Goal: Task Accomplishment & Management: Use online tool/utility

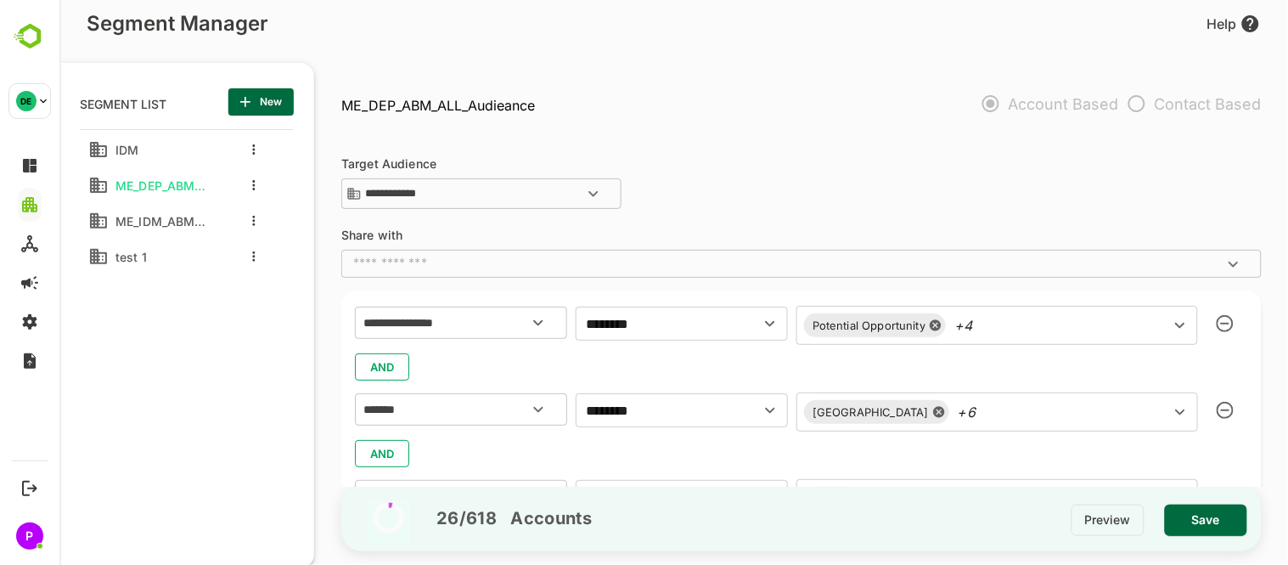
scroll to position [210, 0]
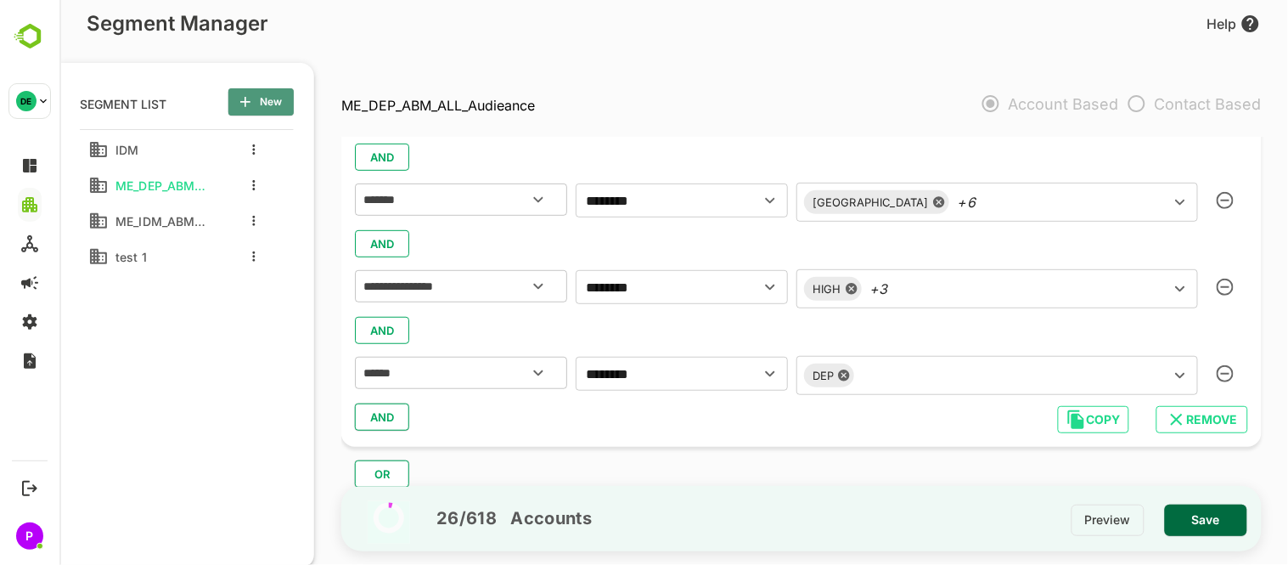
click at [265, 104] on span "New" at bounding box center [260, 102] width 38 height 22
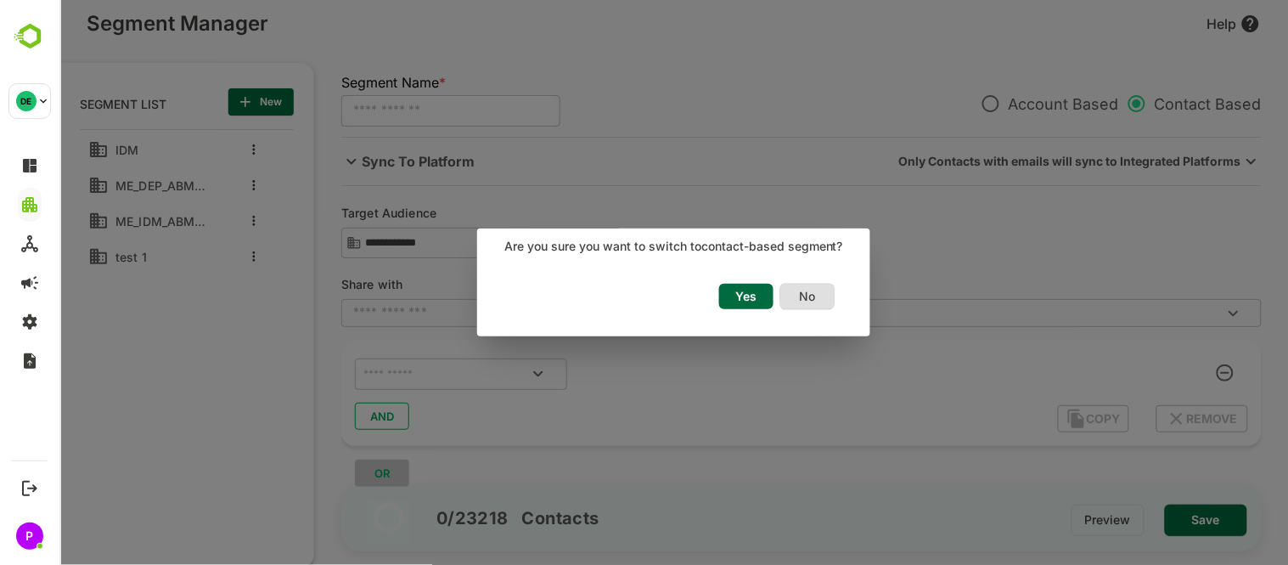
click at [742, 295] on span "Yes" at bounding box center [745, 296] width 37 height 22
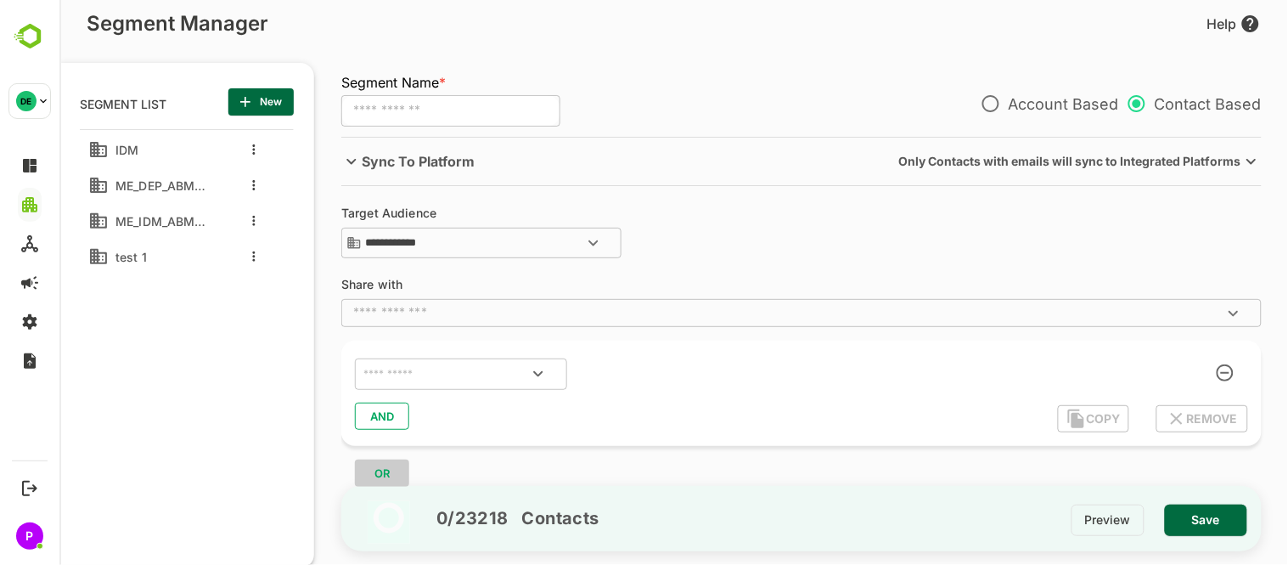
click at [427, 109] on input "text" at bounding box center [450, 111] width 219 height 32
type input "********"
click at [657, 359] on div at bounding box center [681, 372] width 212 height 31
click at [544, 375] on icon "Open" at bounding box center [537, 373] width 20 height 20
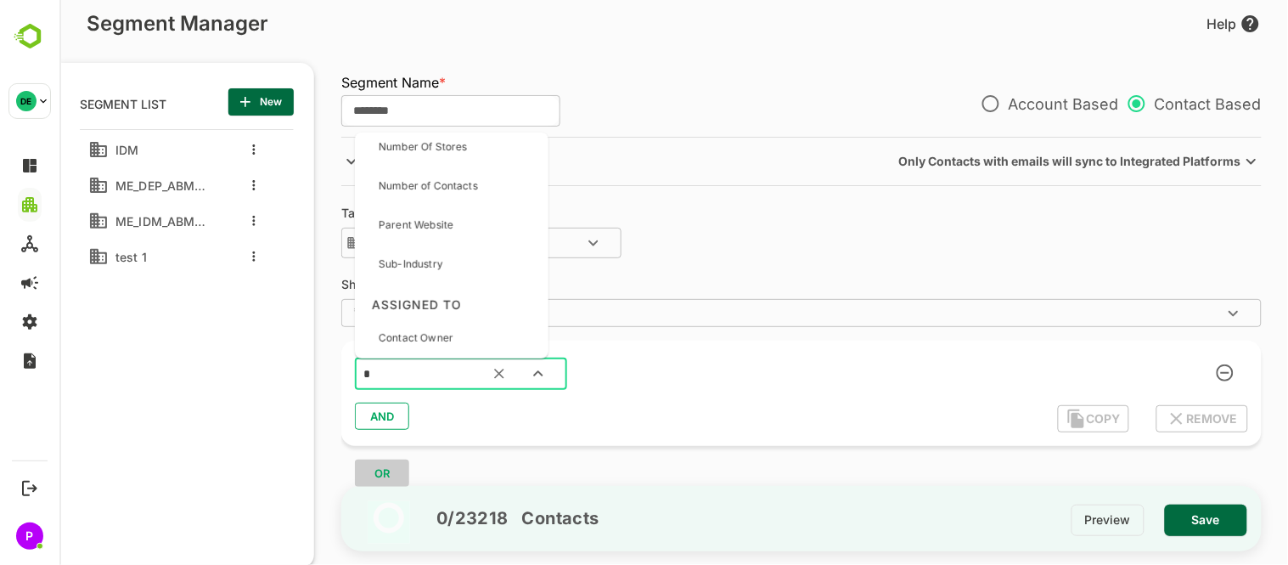
scroll to position [0, 0]
type input "*"
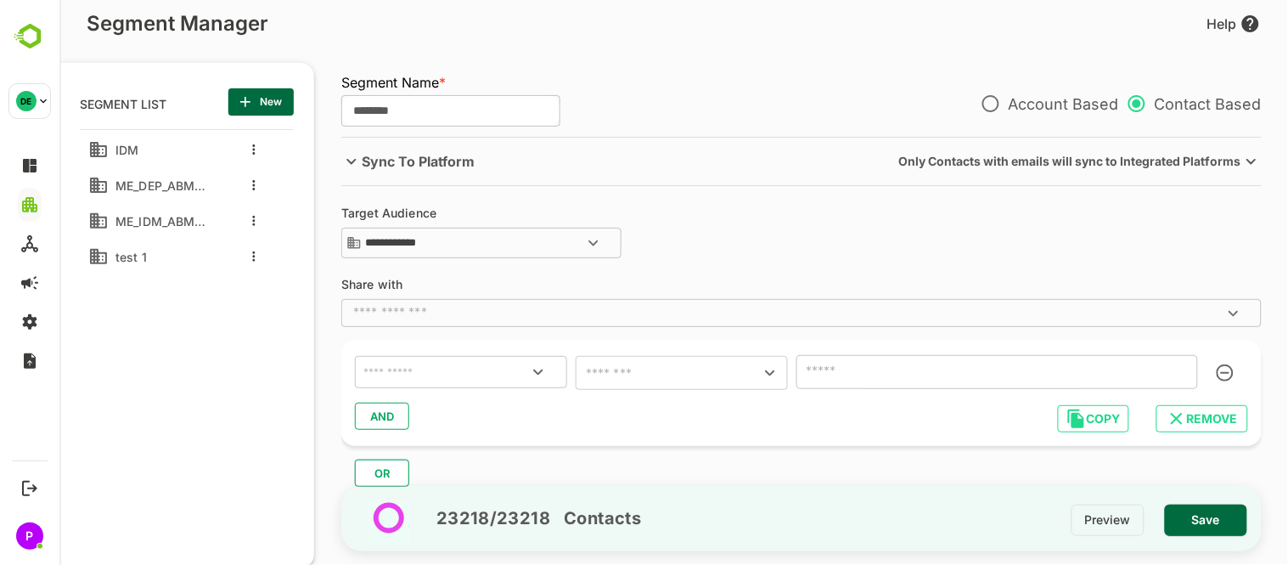
click at [538, 379] on icon "Open" at bounding box center [537, 372] width 20 height 20
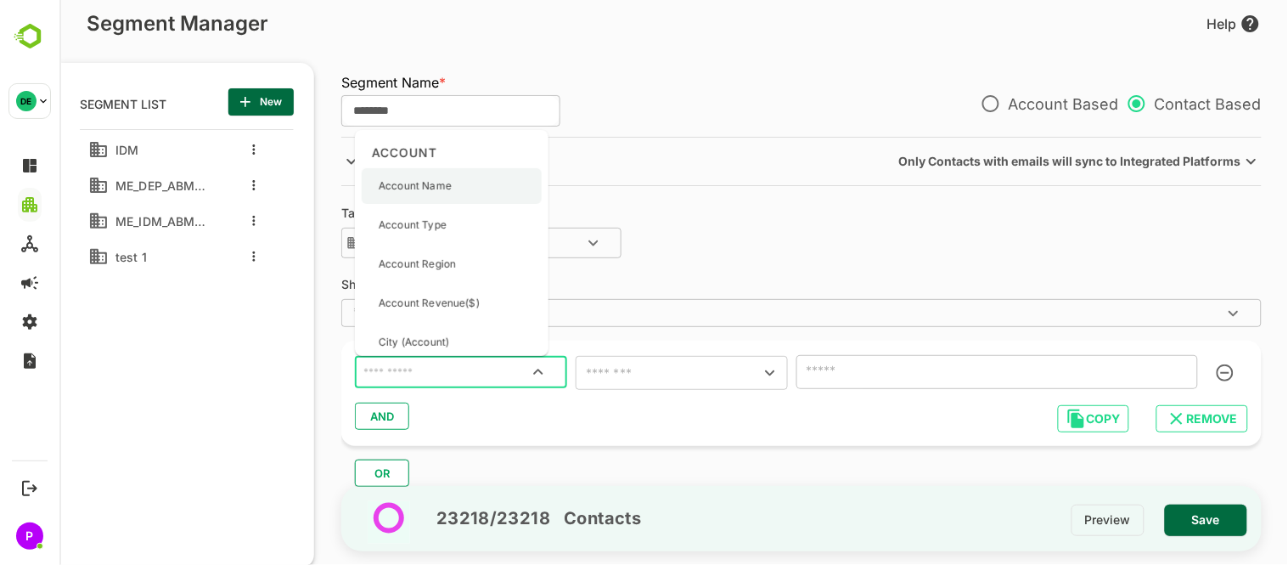
click at [422, 178] on p "Account Name" at bounding box center [414, 185] width 73 height 15
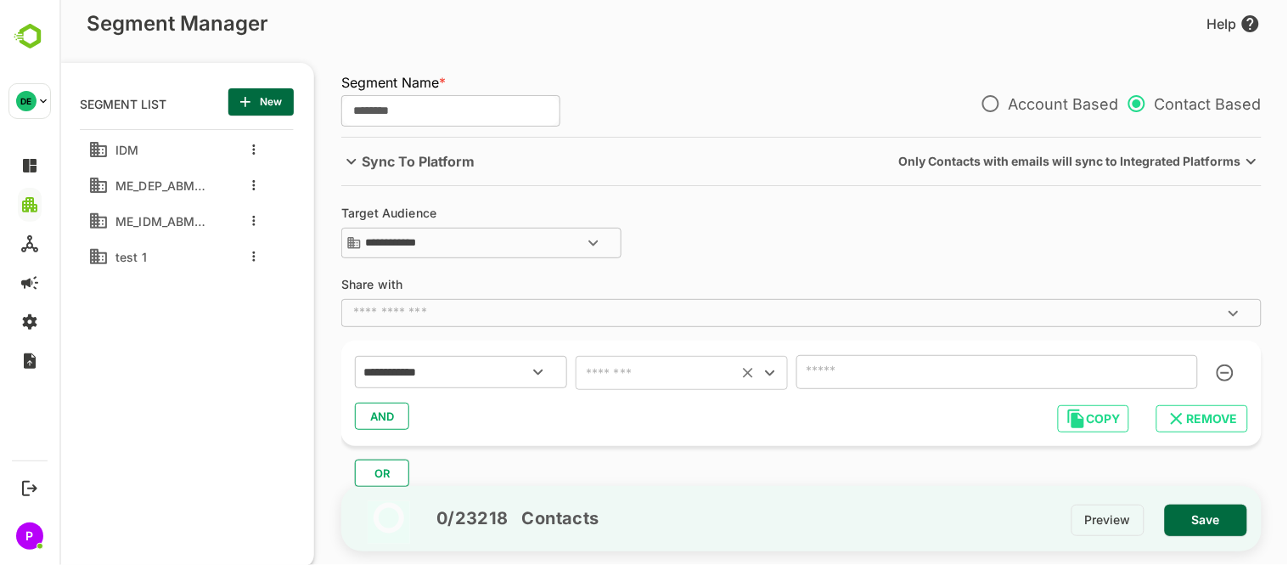
click at [766, 371] on icon "Open" at bounding box center [768, 373] width 9 height 6
click at [606, 131] on li "includes" at bounding box center [681, 135] width 212 height 31
type input "********"
click at [538, 369] on icon "Open" at bounding box center [537, 372] width 20 height 20
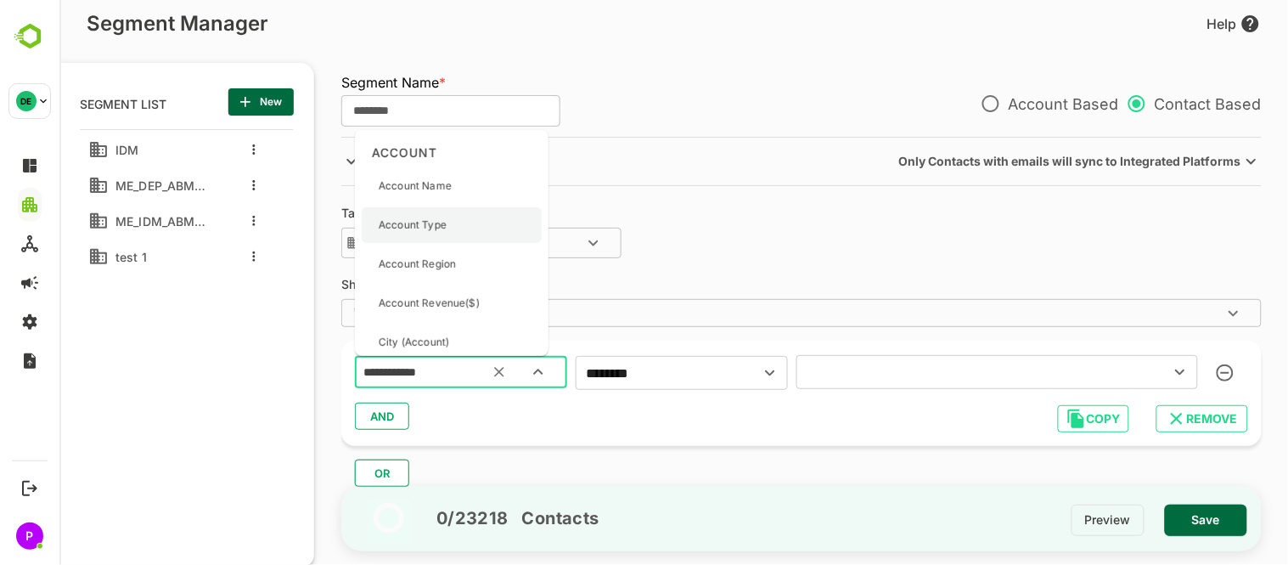
click at [468, 225] on div "Account Type" at bounding box center [451, 225] width 180 height 36
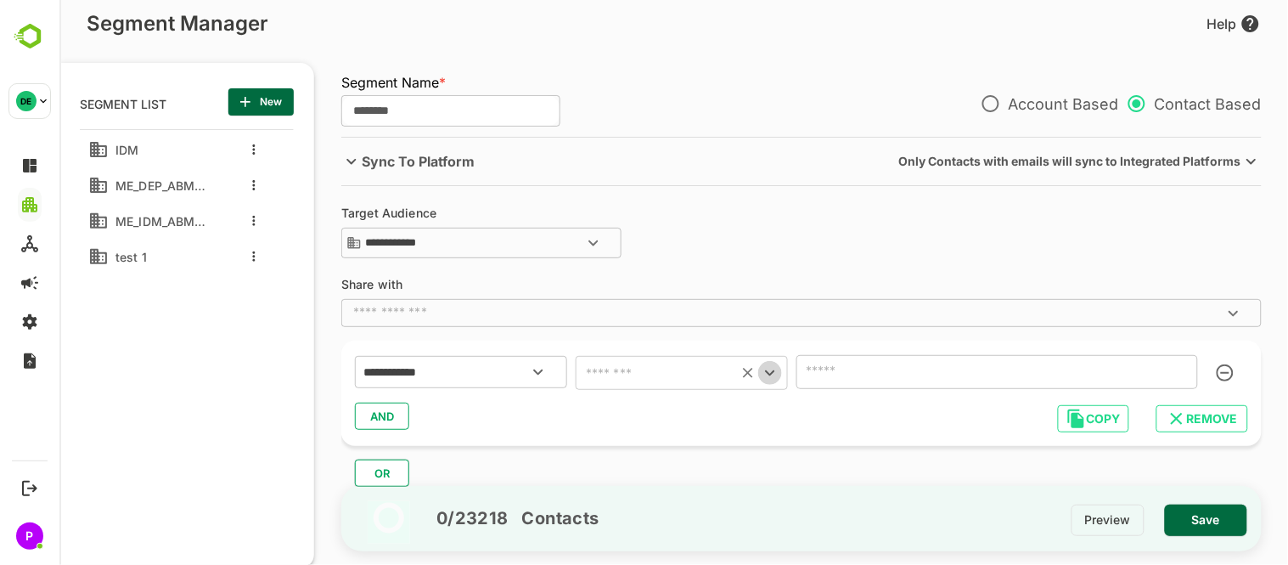
click at [773, 379] on icon "Open" at bounding box center [769, 373] width 20 height 20
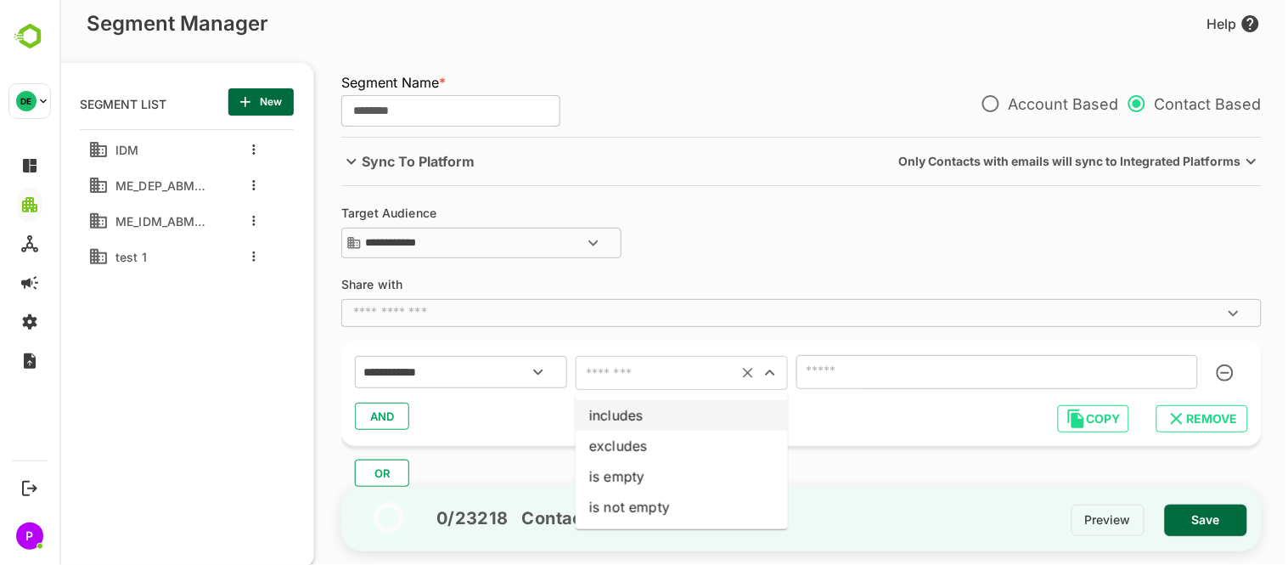
click at [662, 409] on li "includes" at bounding box center [681, 415] width 212 height 31
type input "********"
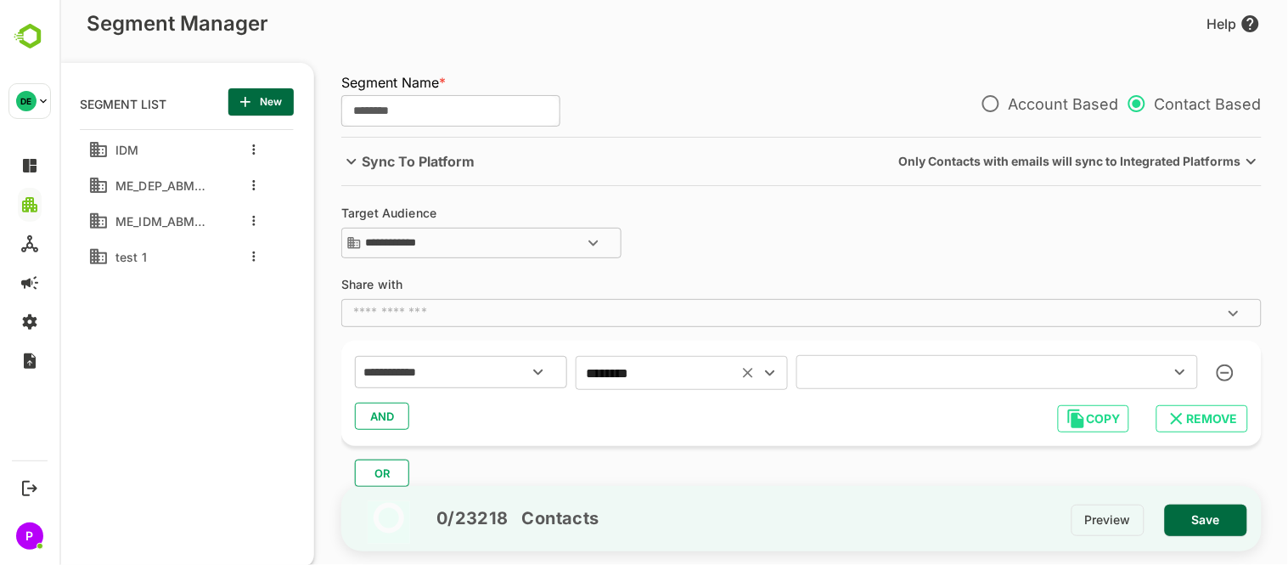
click at [1168, 375] on button "Open" at bounding box center [1180, 372] width 24 height 24
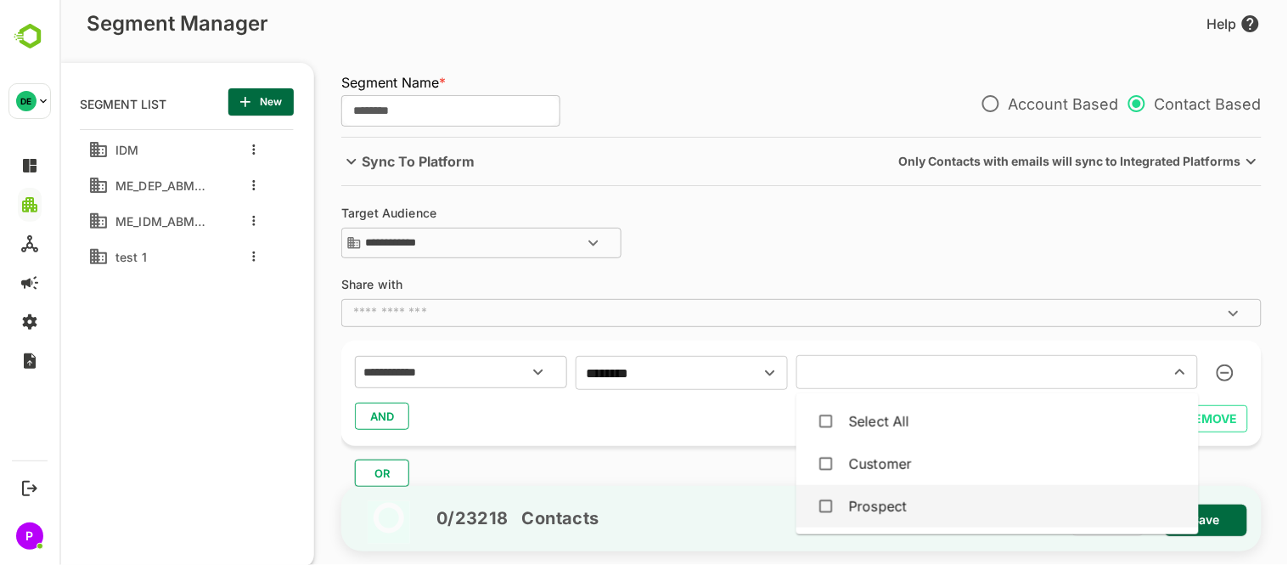
click at [909, 513] on div "Prospect" at bounding box center [996, 506] width 375 height 32
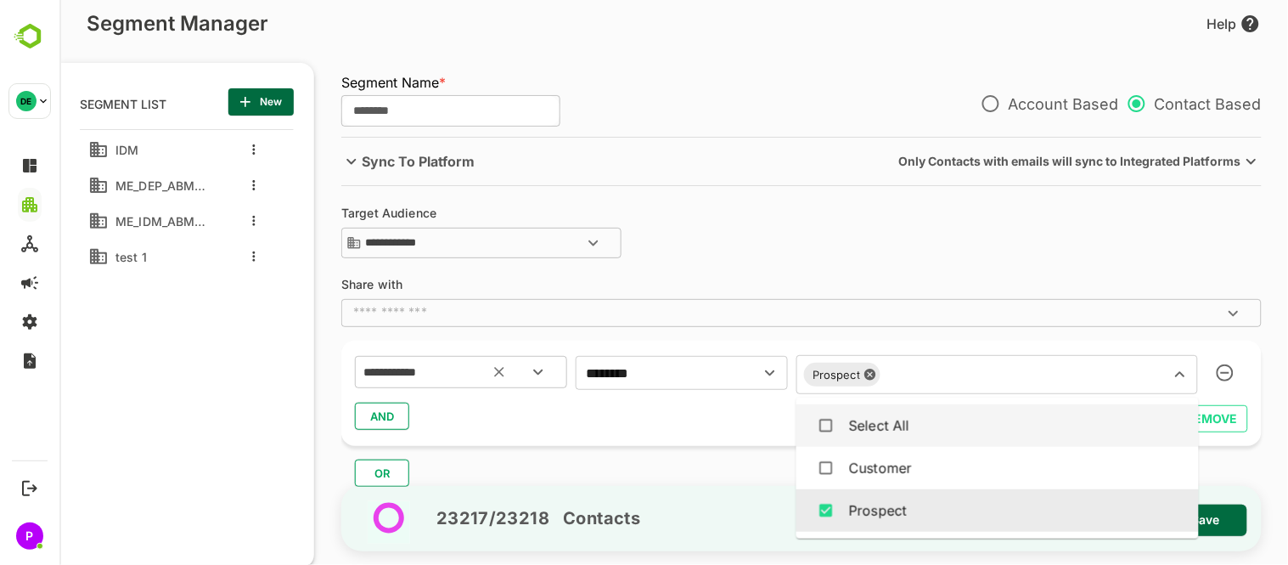
click at [538, 374] on icon "Open" at bounding box center [536, 372] width 9 height 6
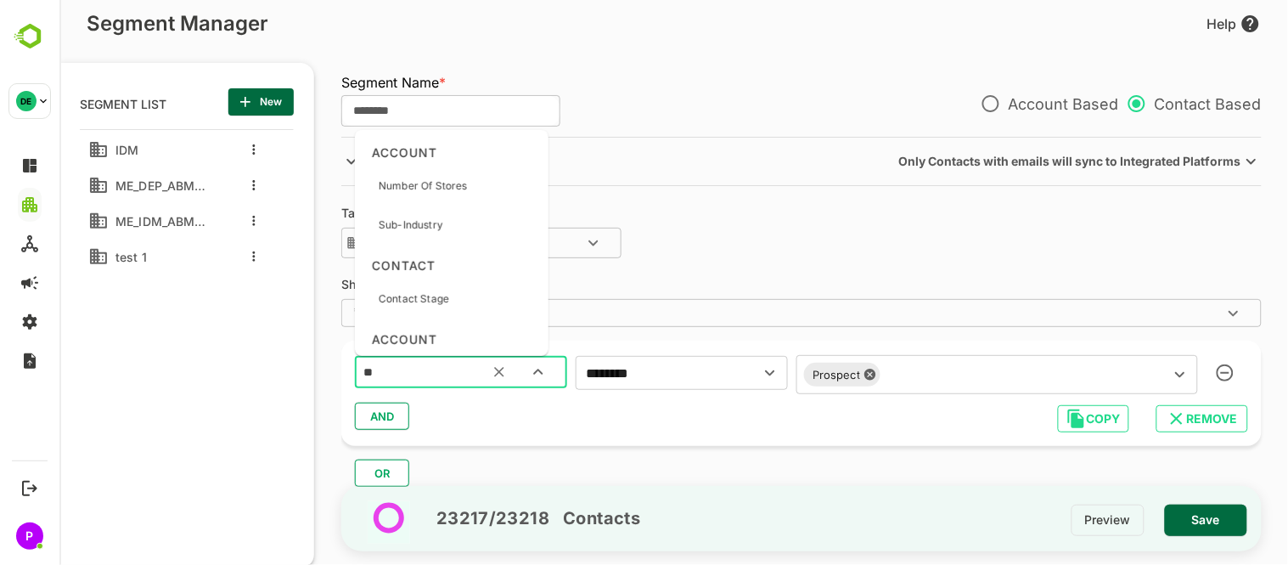
type input "***"
click at [439, 331] on p "Account Stage" at bounding box center [414, 337] width 72 height 15
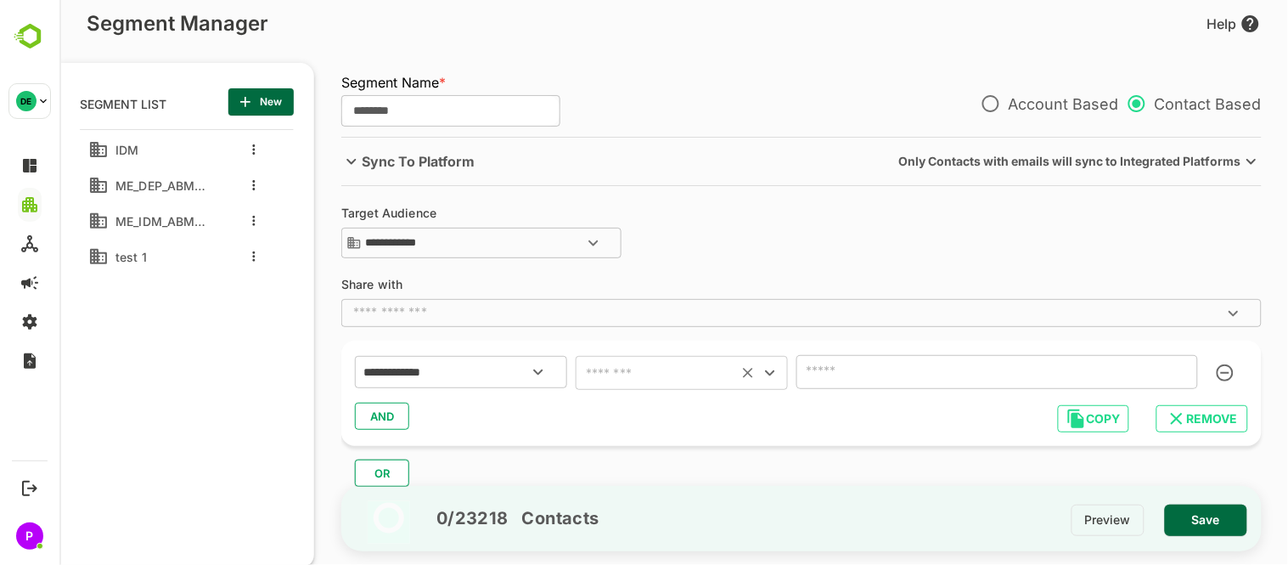
click at [778, 384] on div at bounding box center [757, 373] width 44 height 24
click at [776, 376] on icon "Open" at bounding box center [769, 373] width 20 height 20
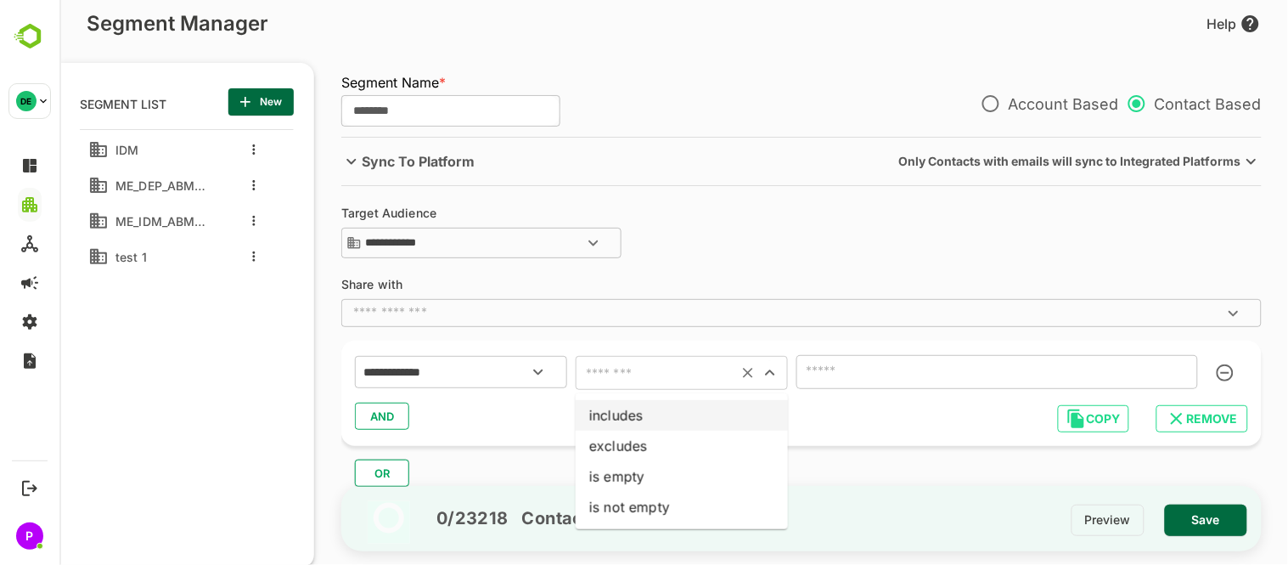
click at [700, 402] on li "includes" at bounding box center [681, 415] width 212 height 31
type input "********"
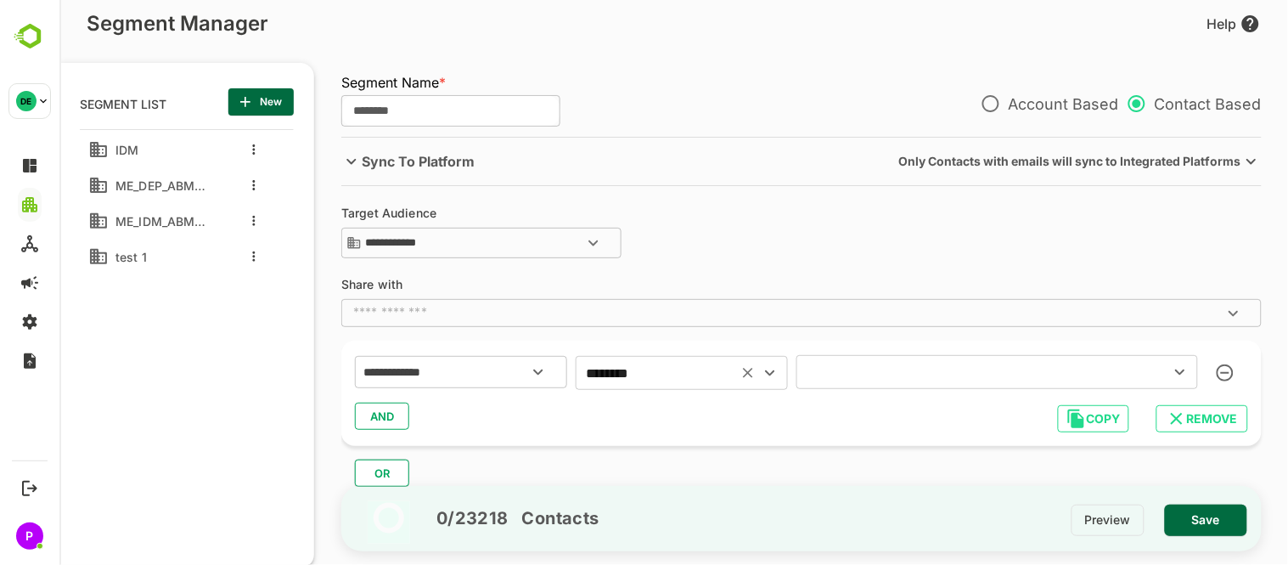
click at [1180, 376] on icon "Open" at bounding box center [1179, 372] width 20 height 20
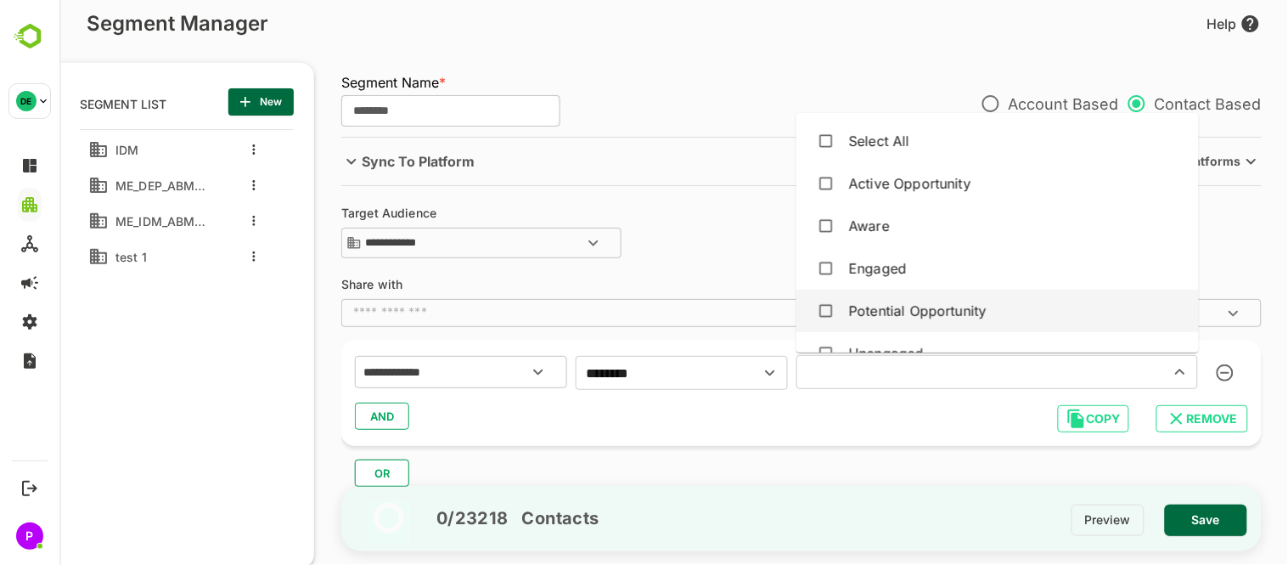
click at [977, 299] on div "Potential Opportunity" at bounding box center [996, 311] width 375 height 32
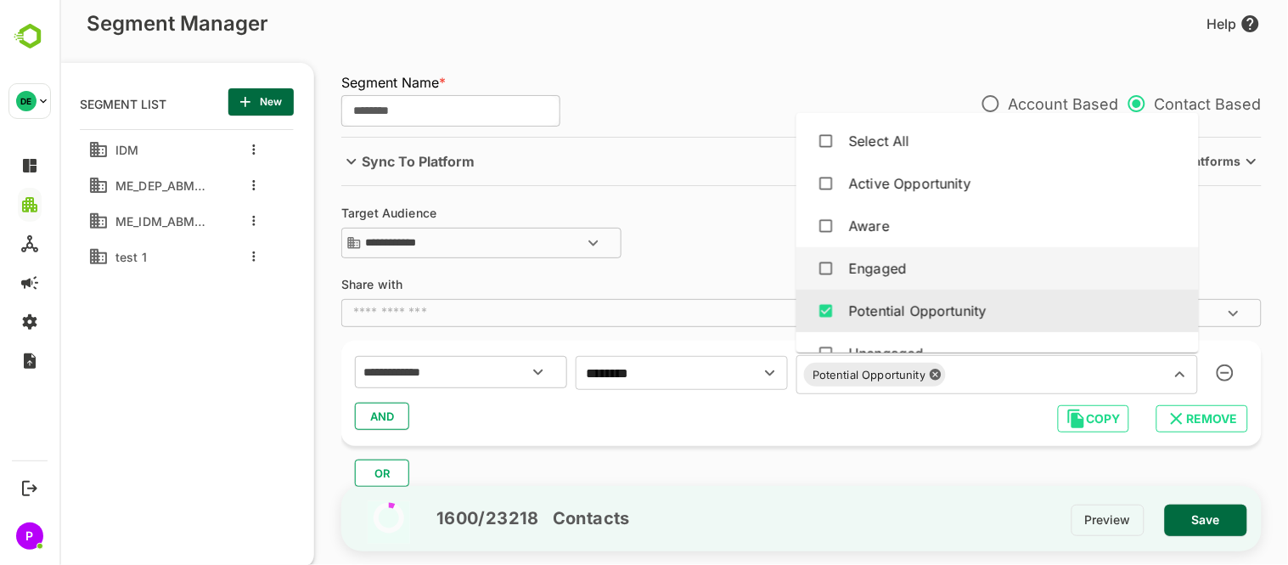
click at [903, 270] on div "Engaged" at bounding box center [877, 268] width 58 height 20
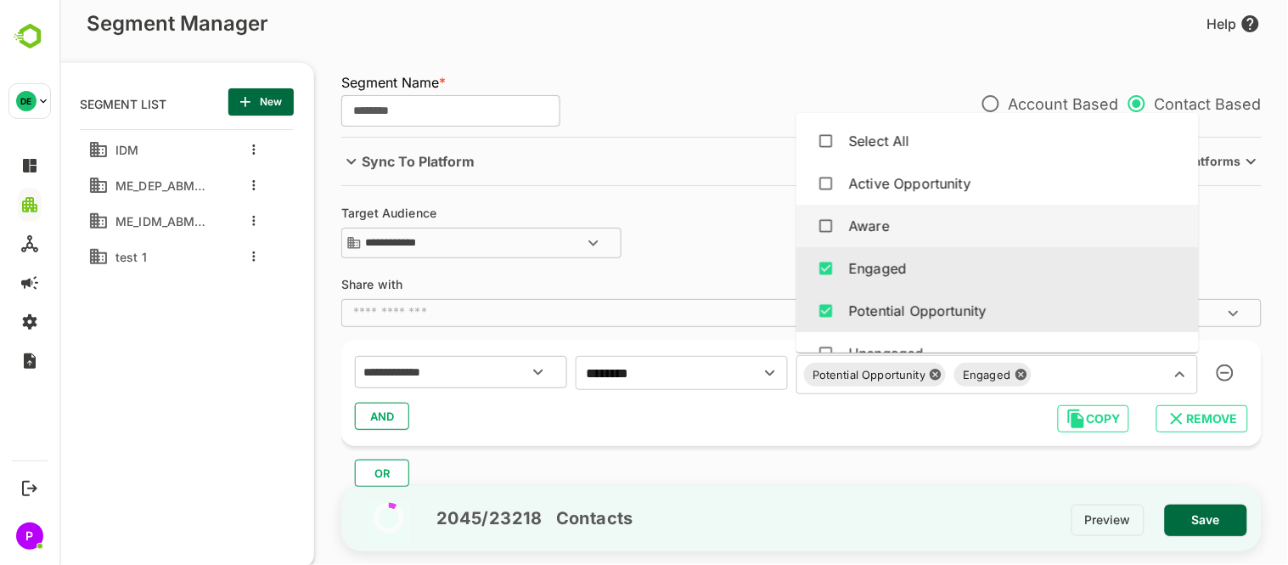
click at [869, 224] on div "Aware" at bounding box center [868, 226] width 41 height 20
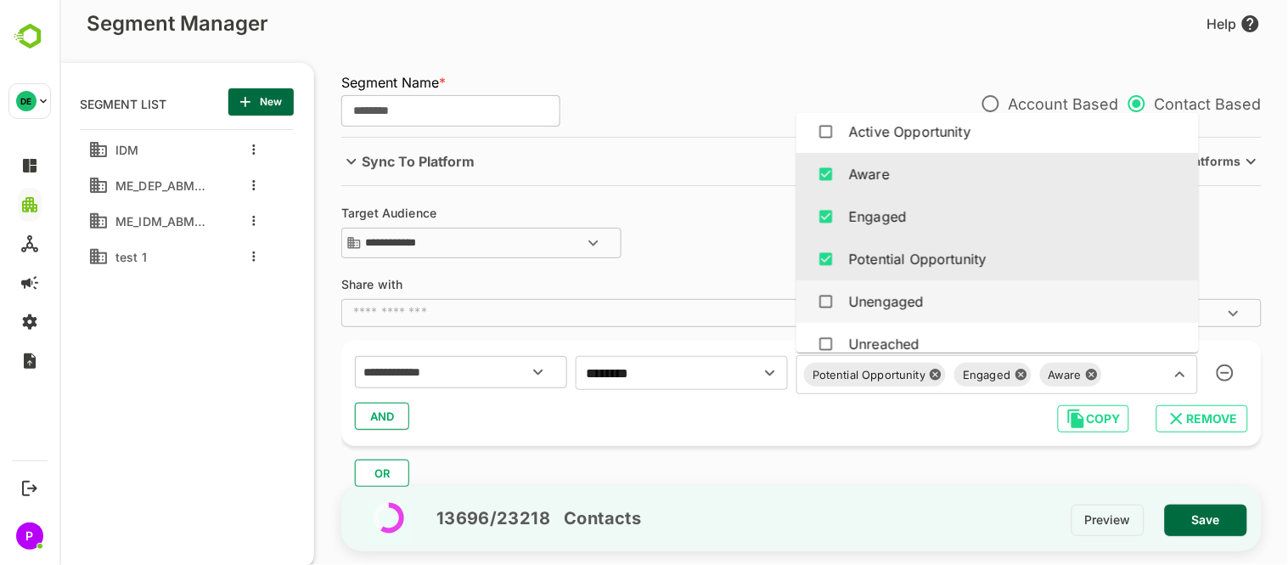
click at [891, 298] on div "Unengaged" at bounding box center [885, 301] width 75 height 20
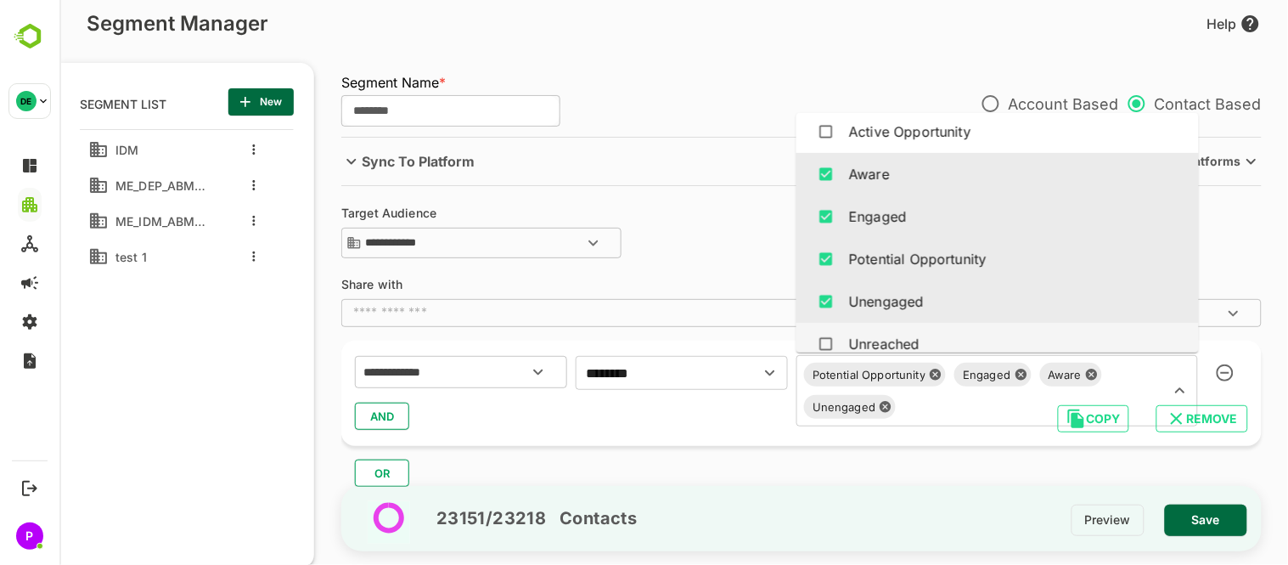
click at [908, 329] on div "Unreached" at bounding box center [996, 344] width 375 height 32
click at [399, 419] on button "AND" at bounding box center [381, 415] width 54 height 27
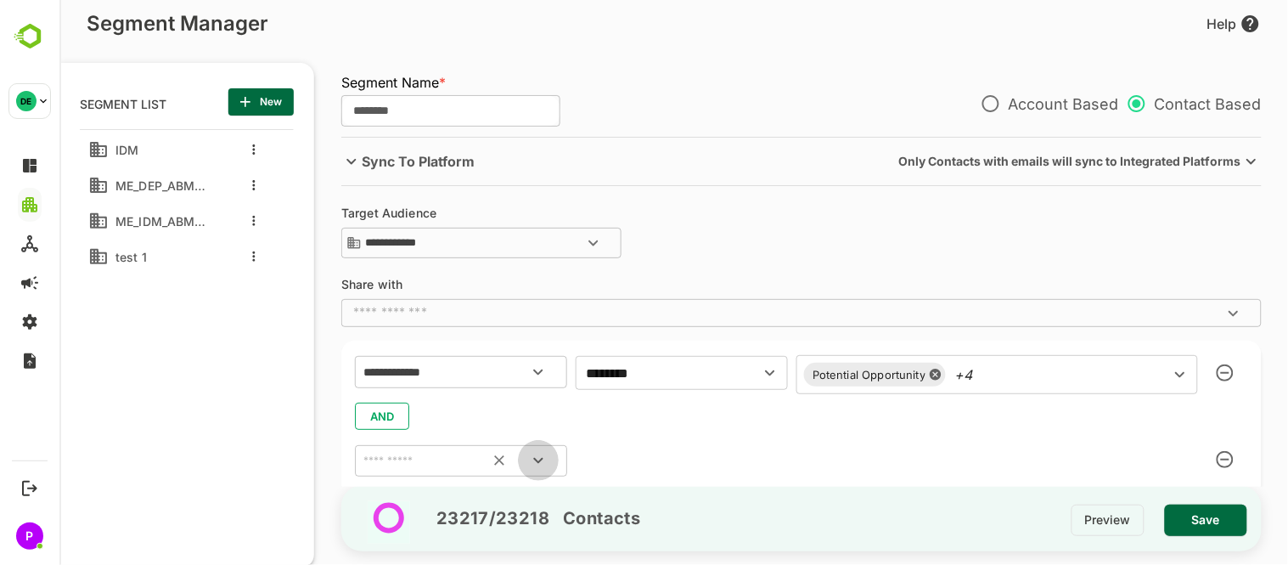
click at [538, 464] on icon "Open" at bounding box center [537, 460] width 20 height 20
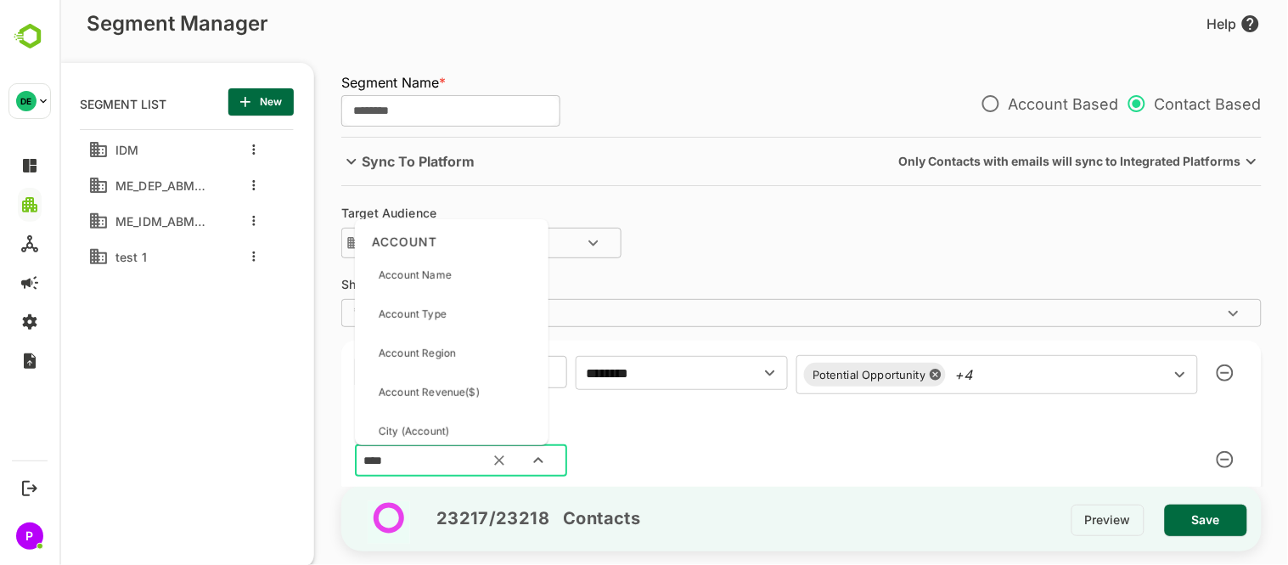
type input "*****"
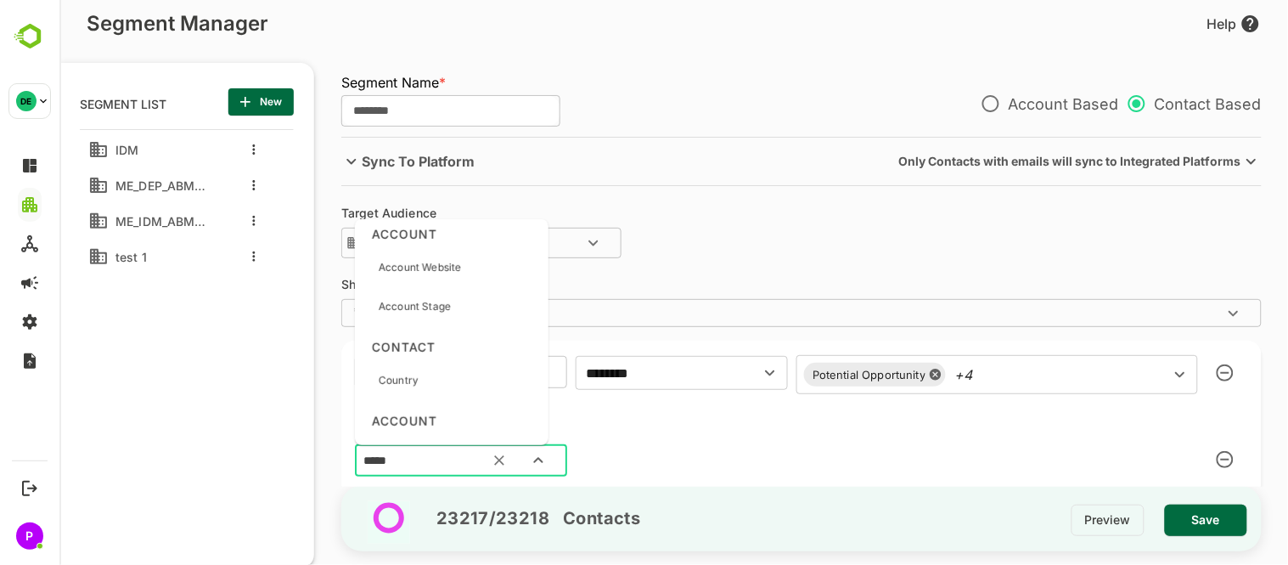
scroll to position [437, 0]
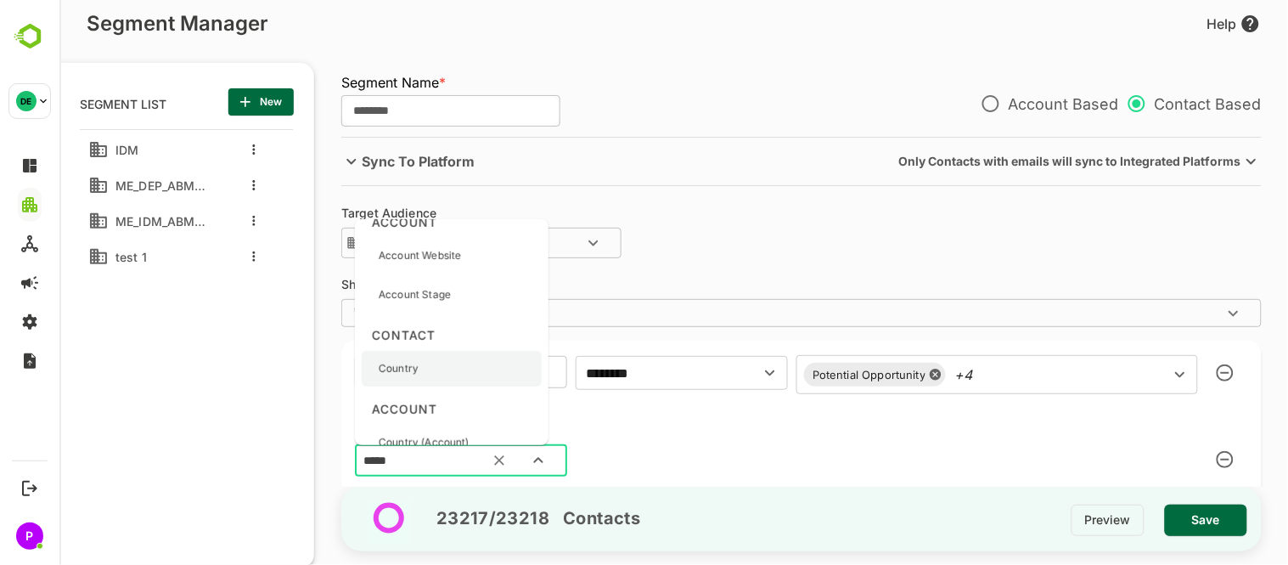
click at [412, 371] on p "Country" at bounding box center [398, 368] width 40 height 15
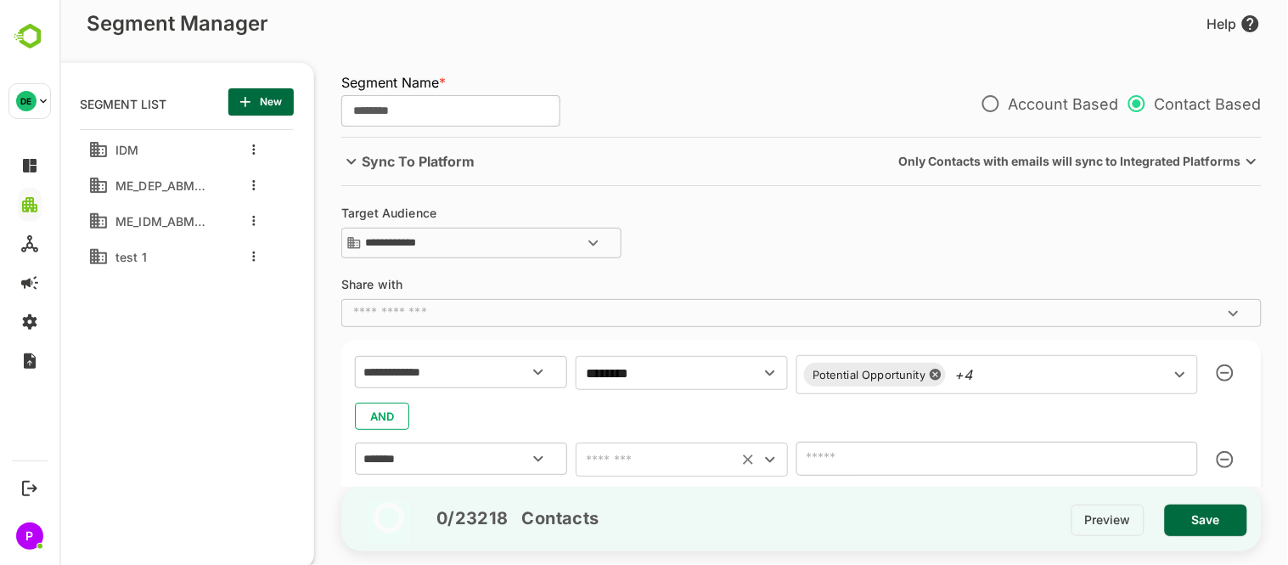
click at [776, 459] on icon "Open" at bounding box center [769, 459] width 20 height 20
click at [650, 325] on li "includes" at bounding box center [681, 325] width 212 height 31
type input "********"
click at [1177, 459] on icon "Open" at bounding box center [1178, 459] width 9 height 6
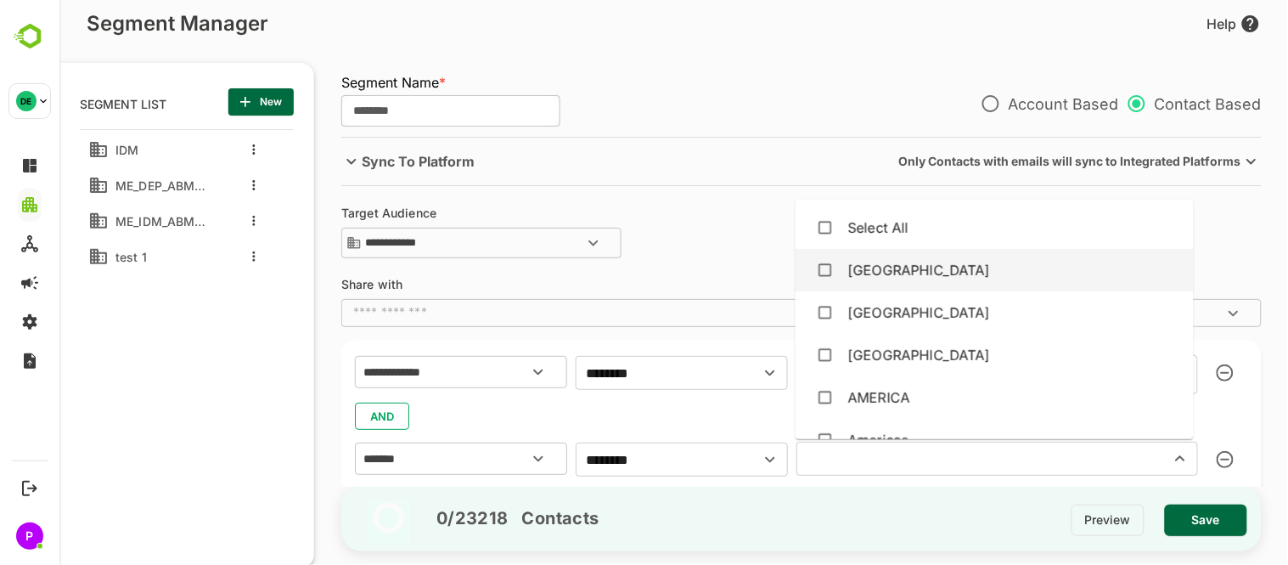
click at [921, 276] on div "[GEOGRAPHIC_DATA]" at bounding box center [993, 270] width 371 height 32
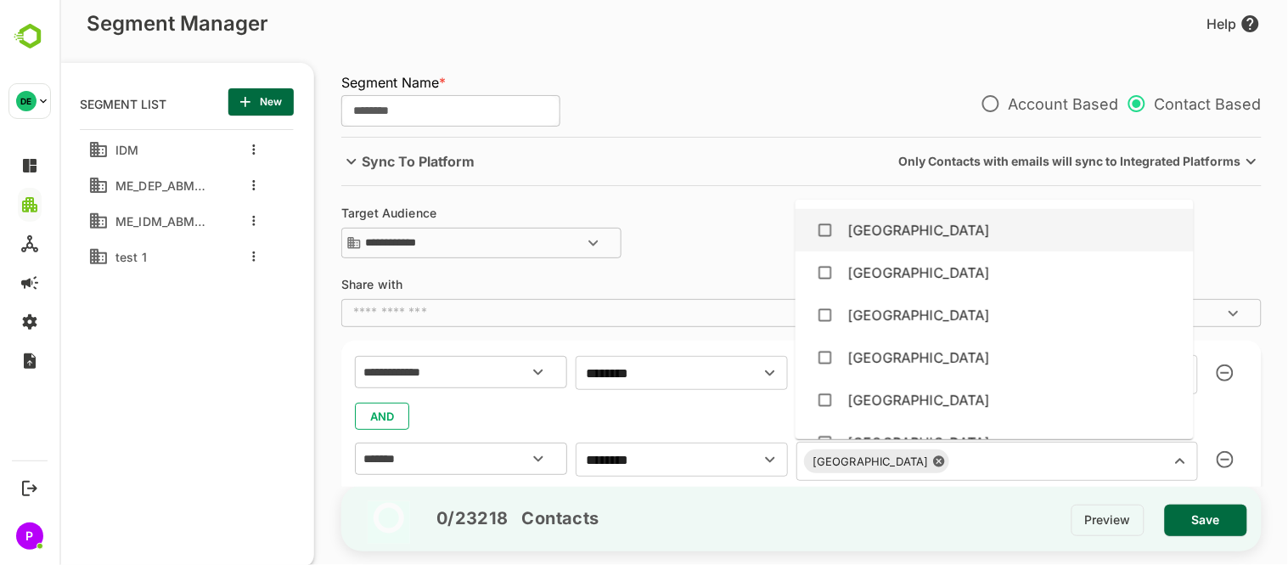
scroll to position [338, 0]
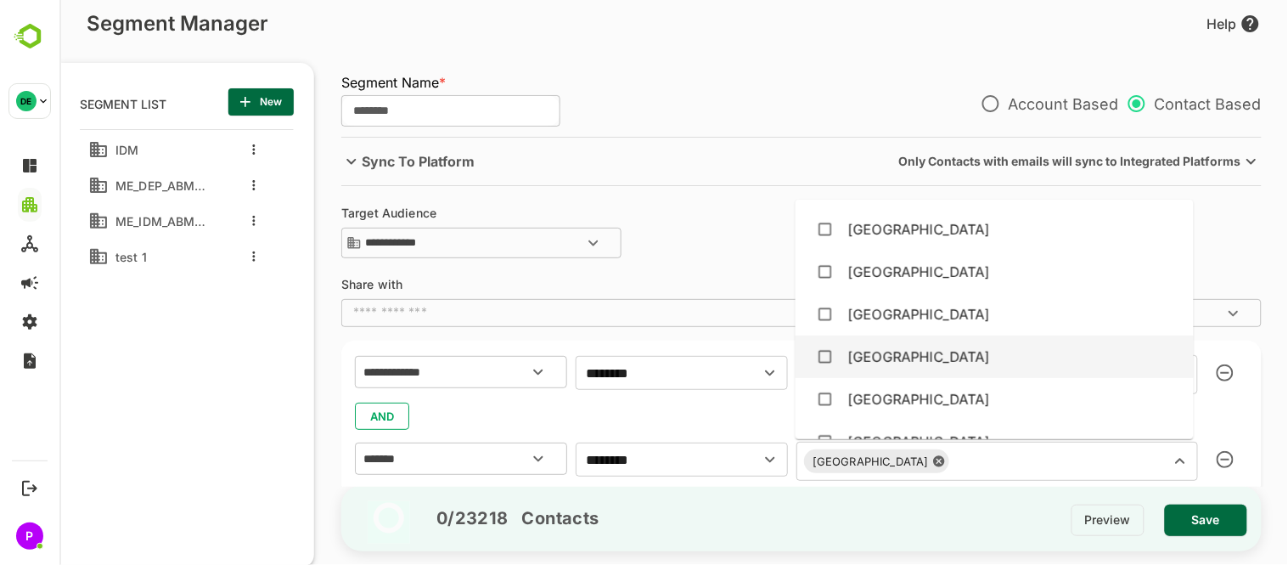
click at [920, 352] on div "[GEOGRAPHIC_DATA]" at bounding box center [993, 357] width 371 height 32
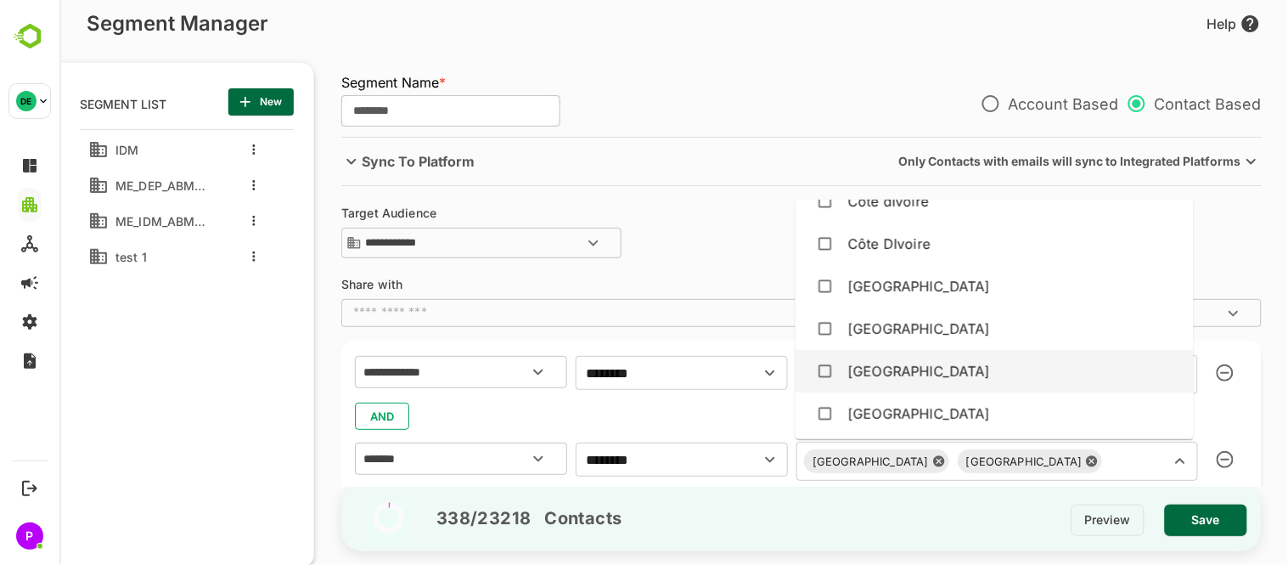
scroll to position [1309, 0]
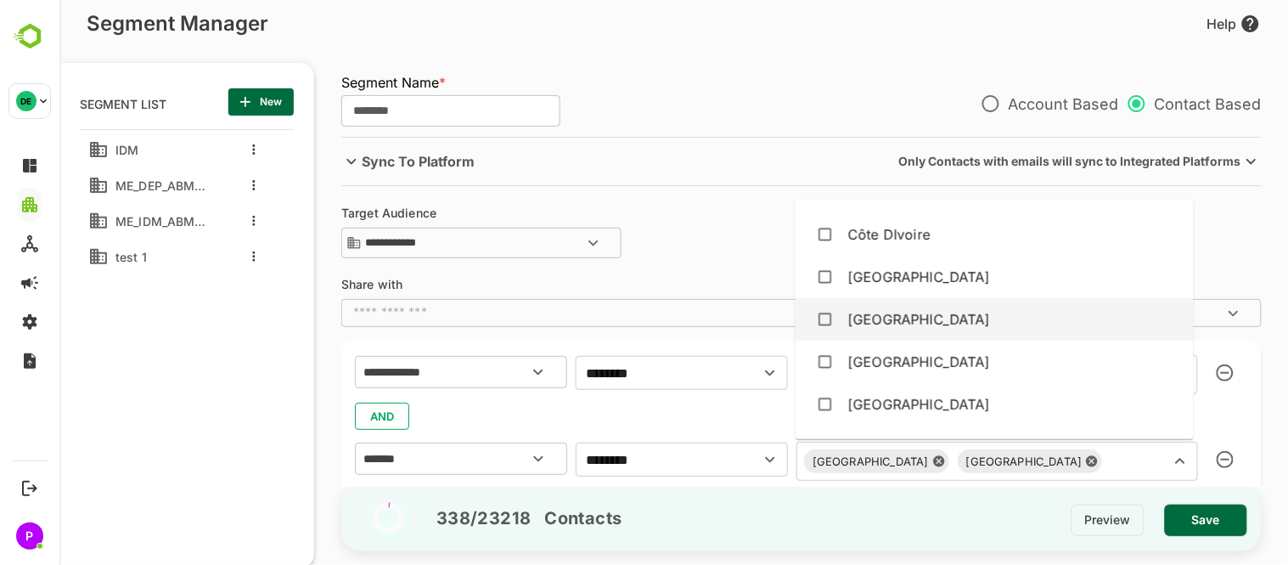
click at [900, 317] on div "[GEOGRAPHIC_DATA]" at bounding box center [993, 319] width 371 height 32
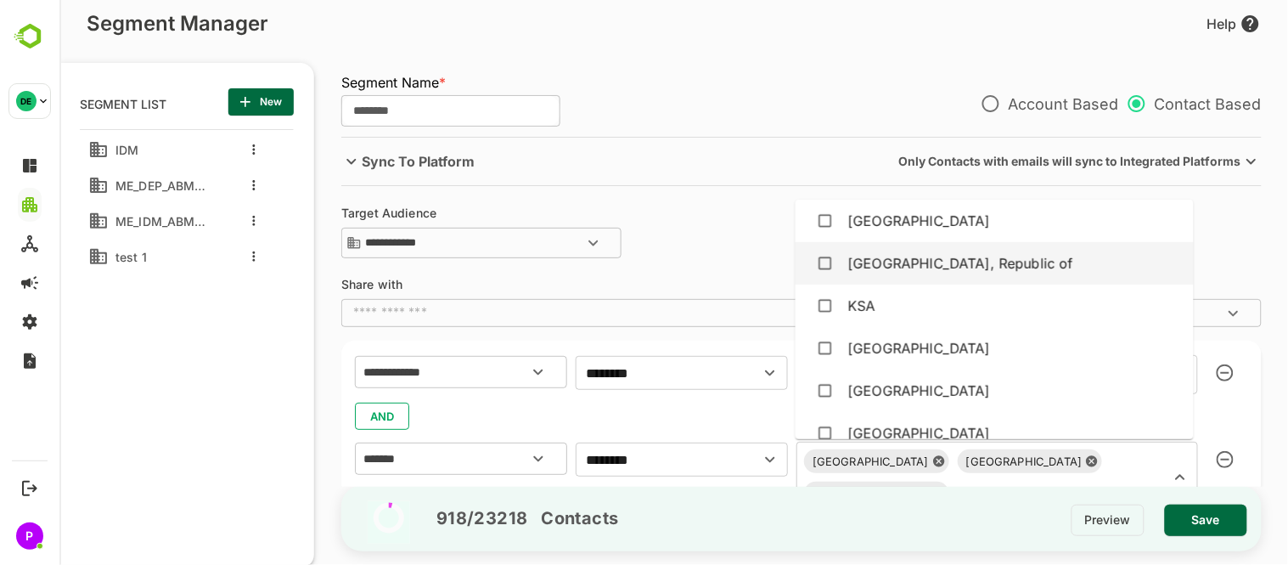
scroll to position [2938, 0]
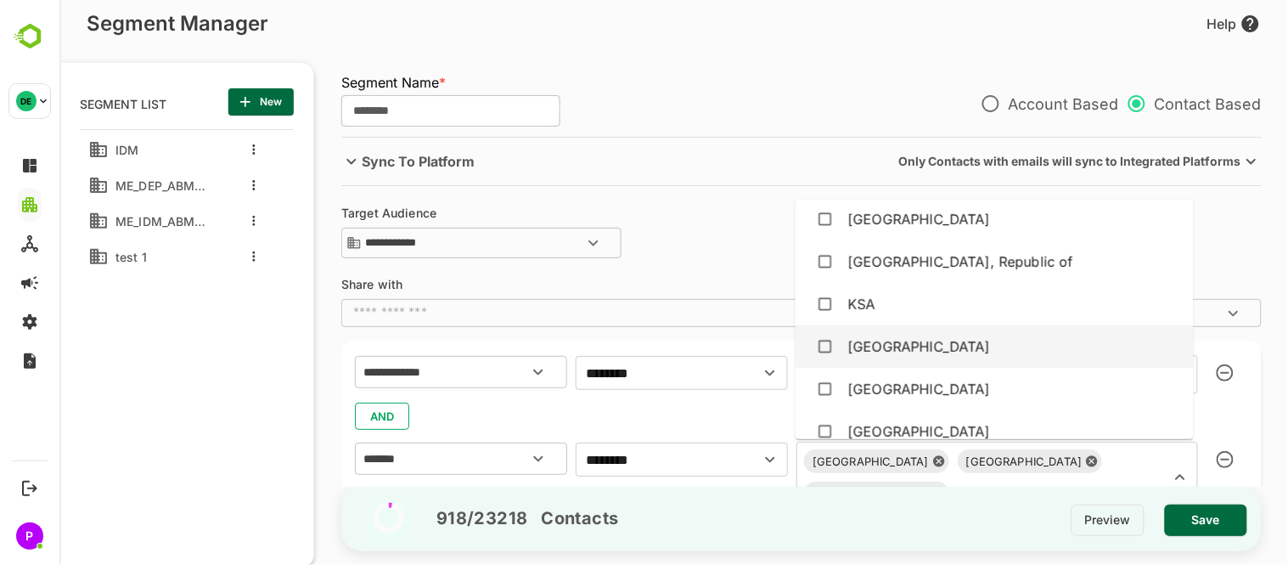
click at [954, 335] on div "[GEOGRAPHIC_DATA]" at bounding box center [993, 346] width 371 height 32
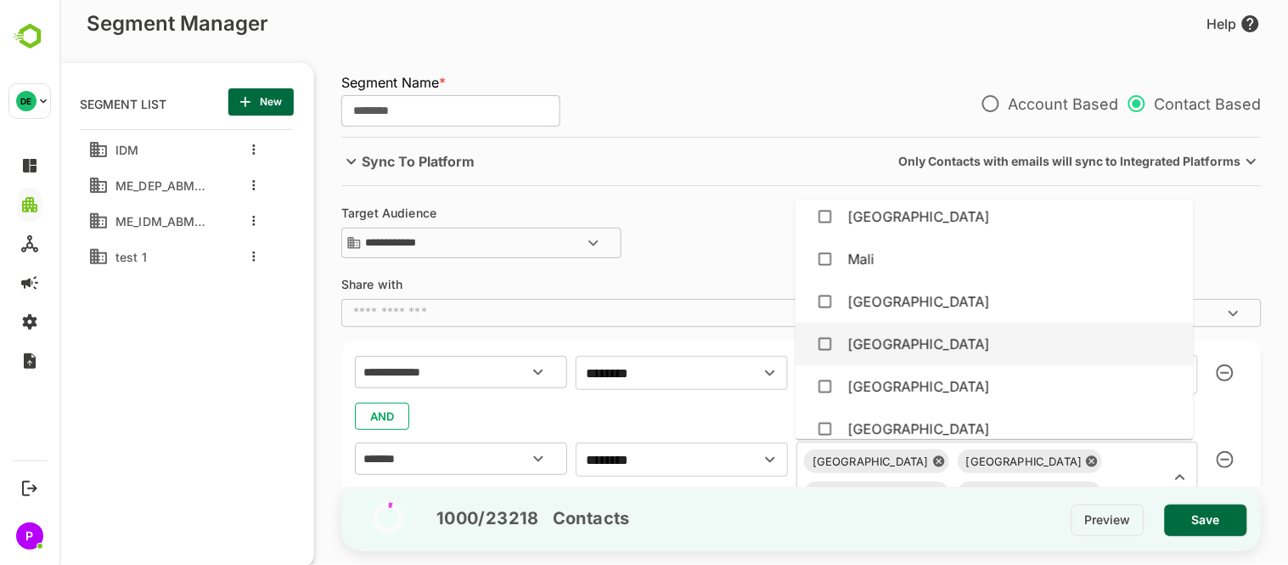
click at [936, 335] on div "[GEOGRAPHIC_DATA]" at bounding box center [993, 344] width 371 height 32
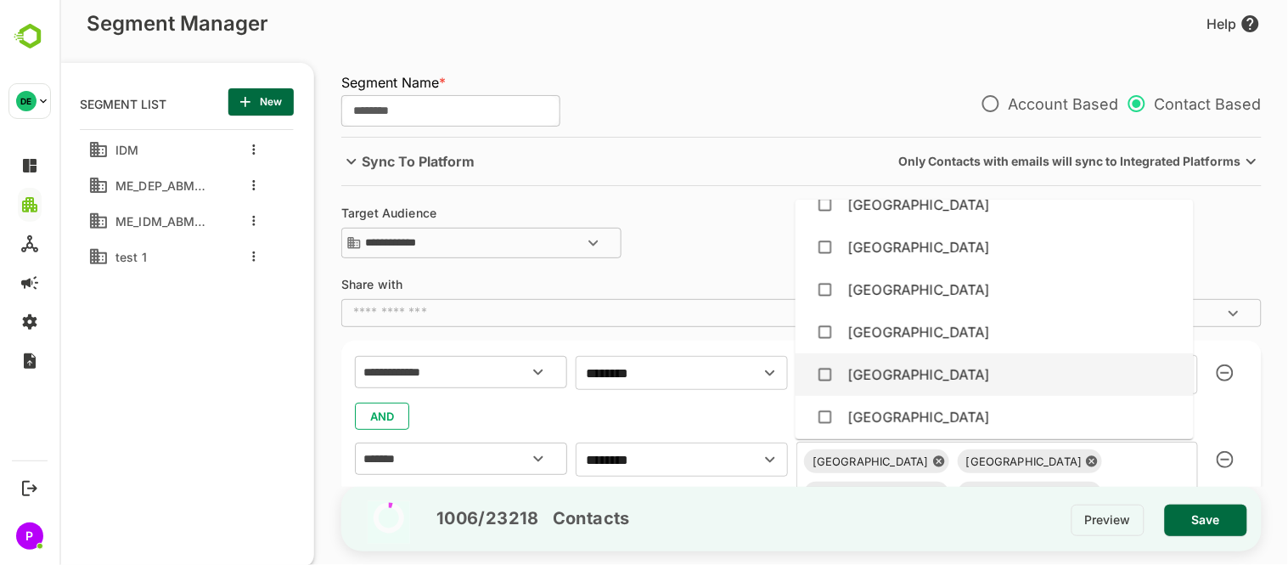
scroll to position [3701, 0]
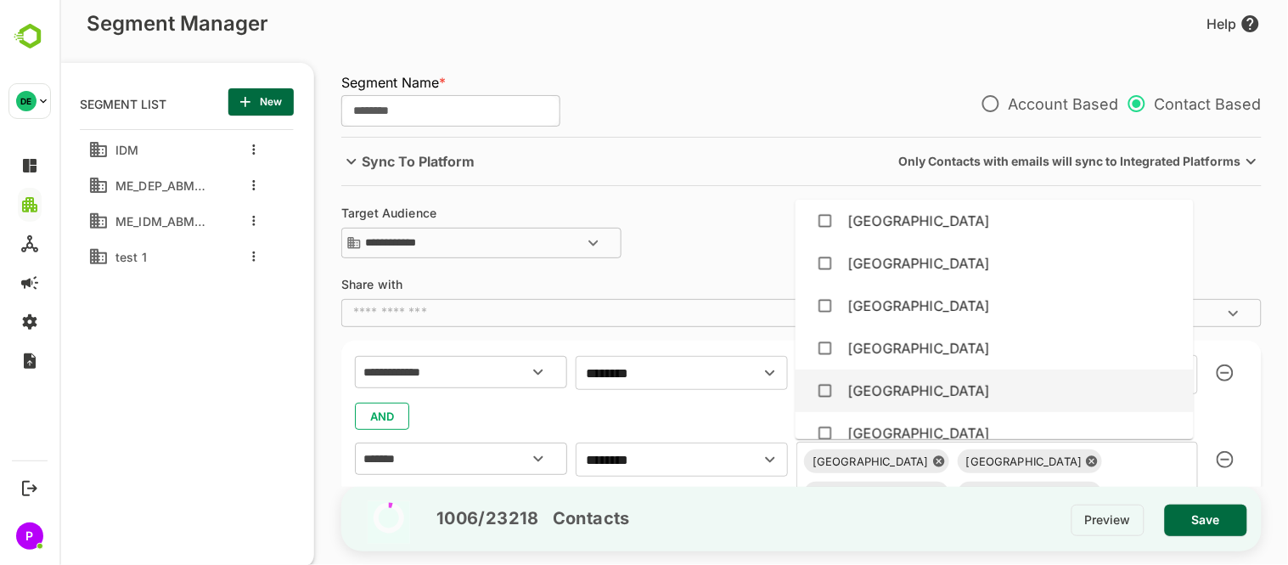
click at [976, 369] on li "[GEOGRAPHIC_DATA]" at bounding box center [994, 390] width 398 height 42
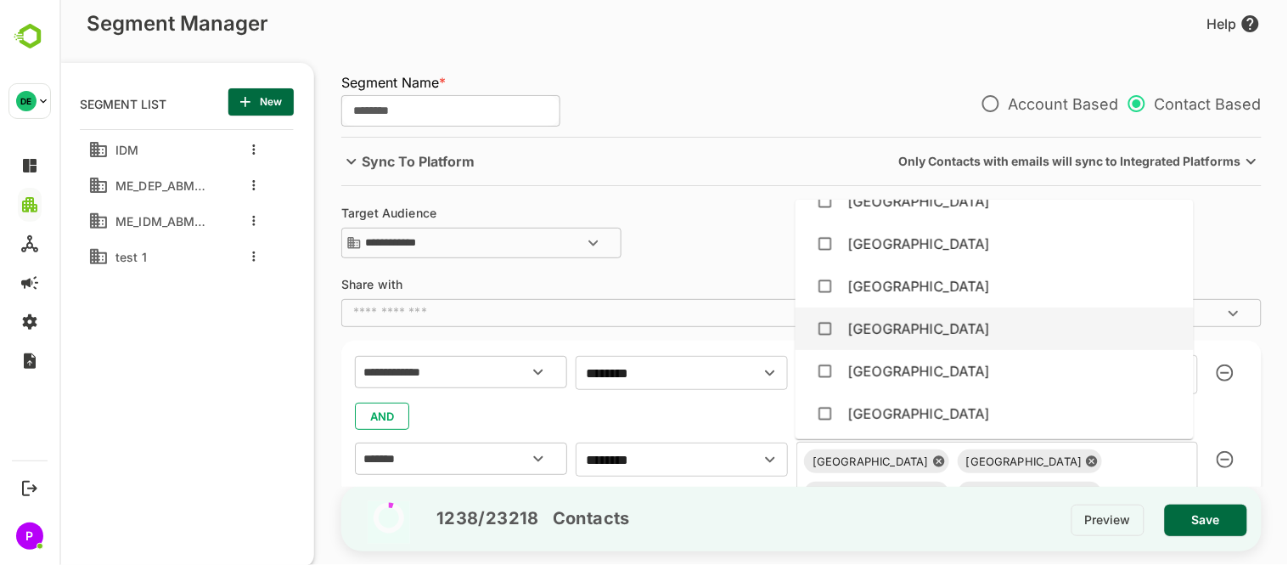
scroll to position [4061, 0]
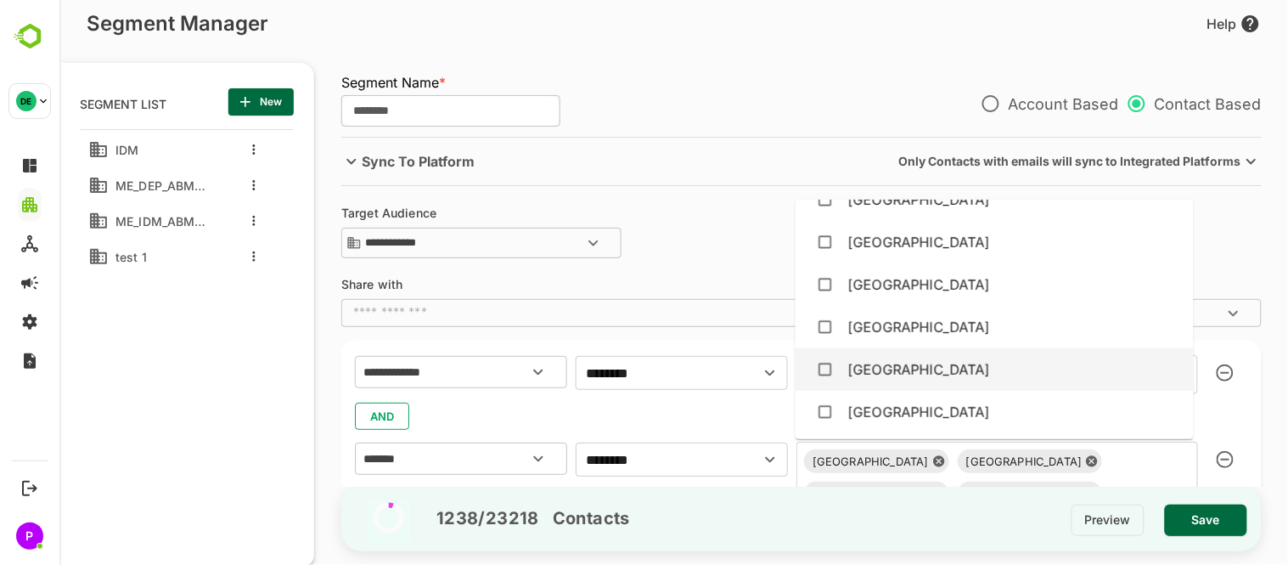
click at [954, 361] on div "[GEOGRAPHIC_DATA]" at bounding box center [993, 369] width 371 height 32
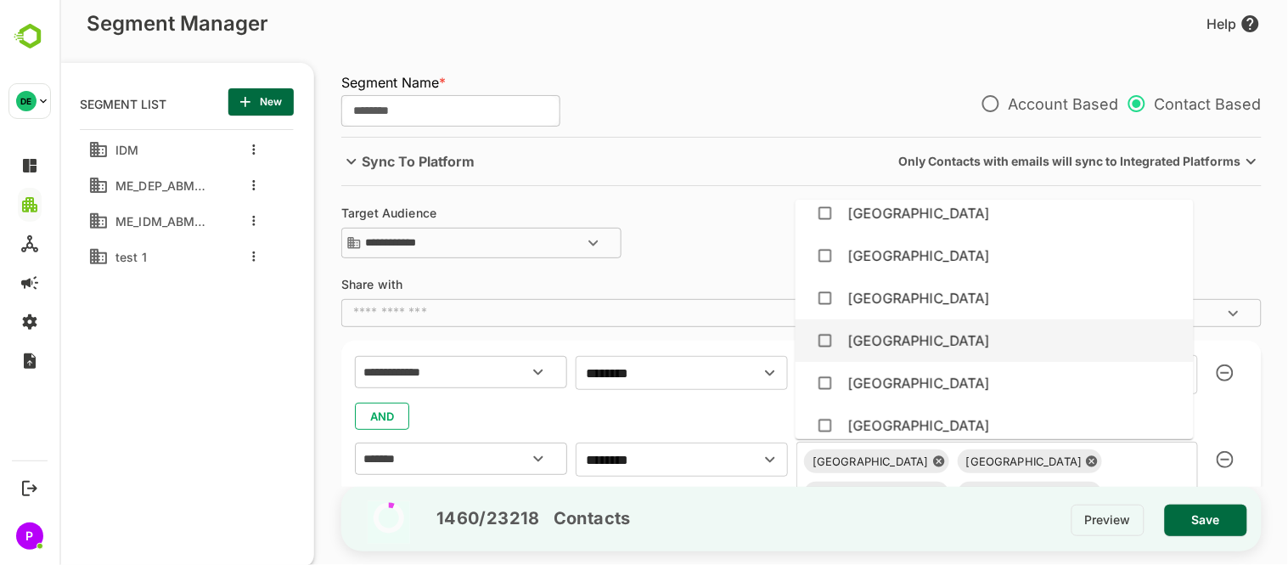
scroll to position [4352, 0]
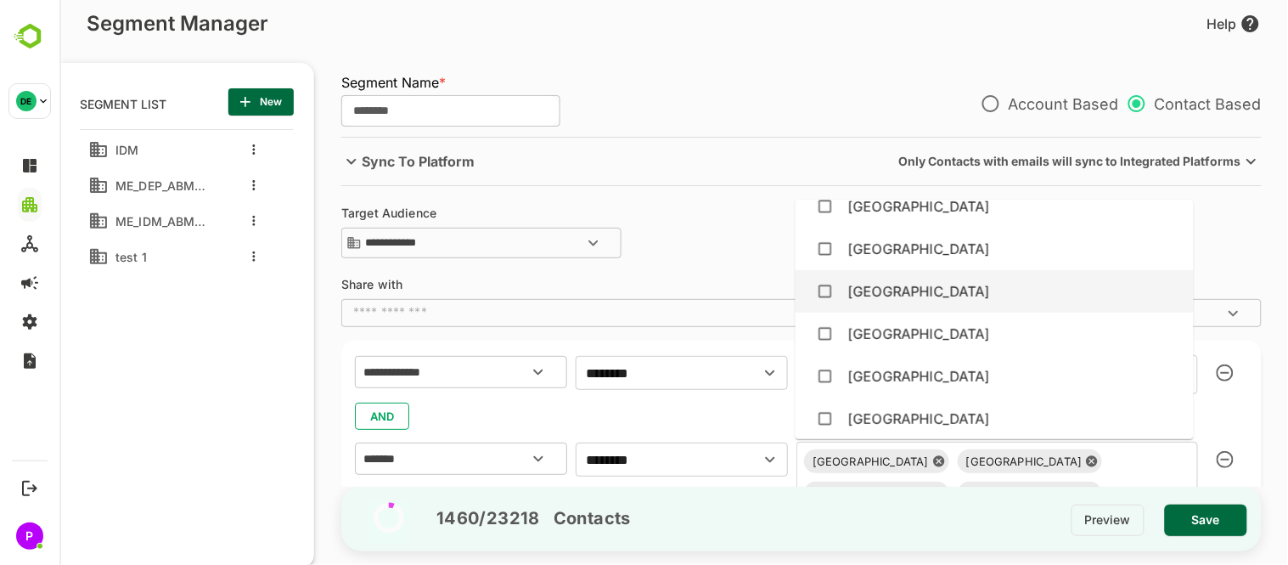
click at [954, 295] on div "[GEOGRAPHIC_DATA]" at bounding box center [993, 291] width 371 height 32
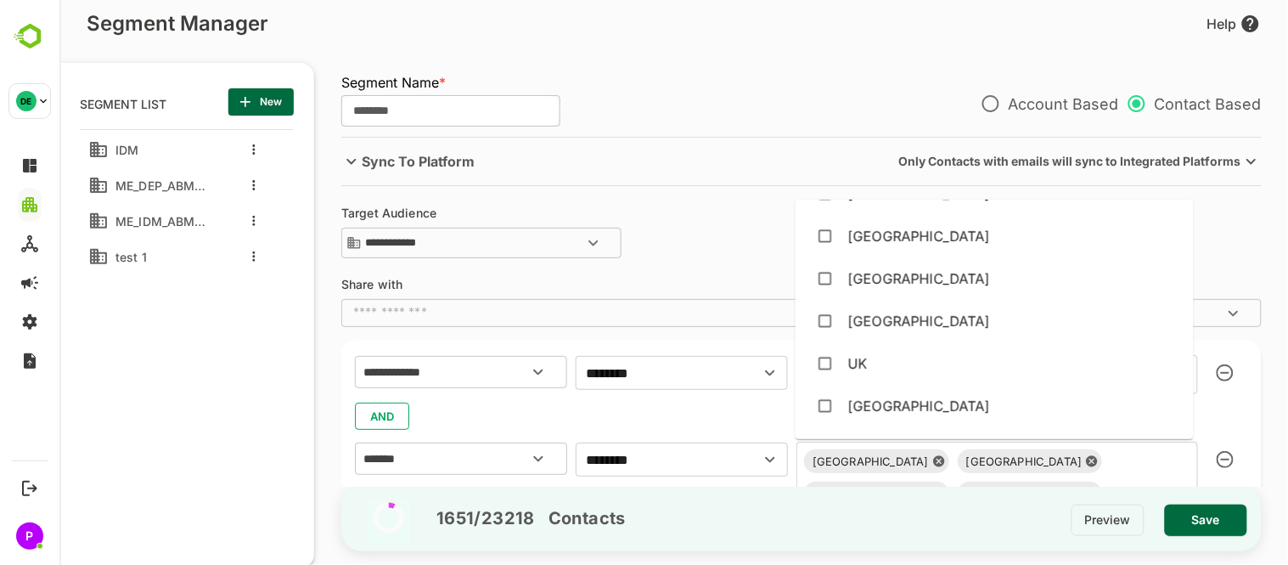
scroll to position [5382, 0]
click at [876, 267] on div "[GEOGRAPHIC_DATA]" at bounding box center [993, 280] width 371 height 32
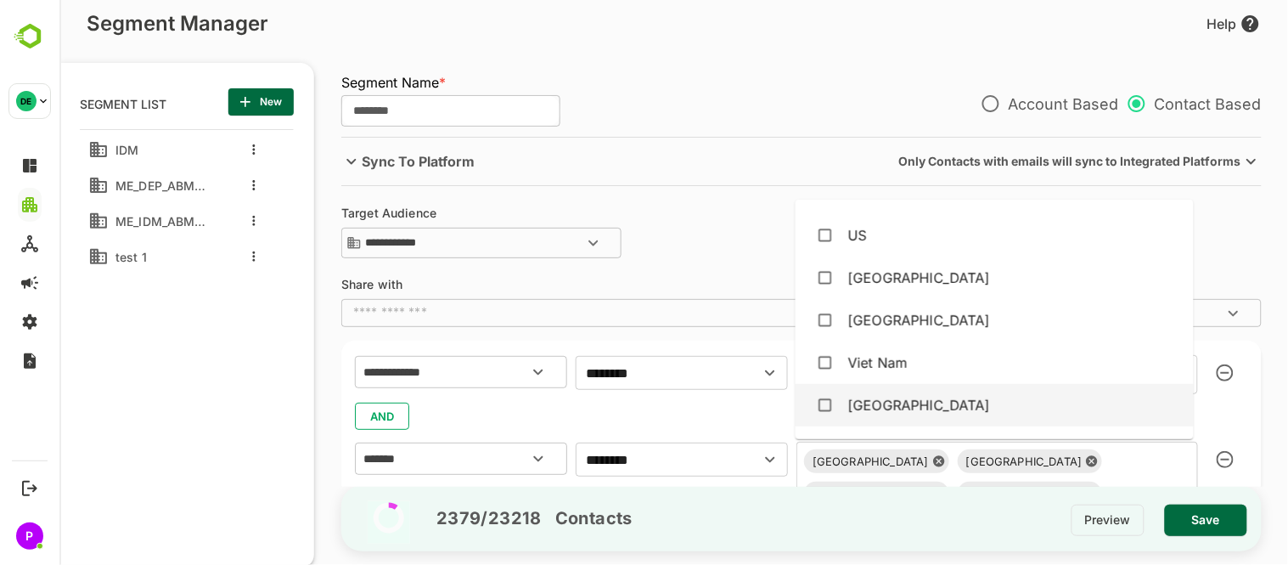
scroll to position [5937, 0]
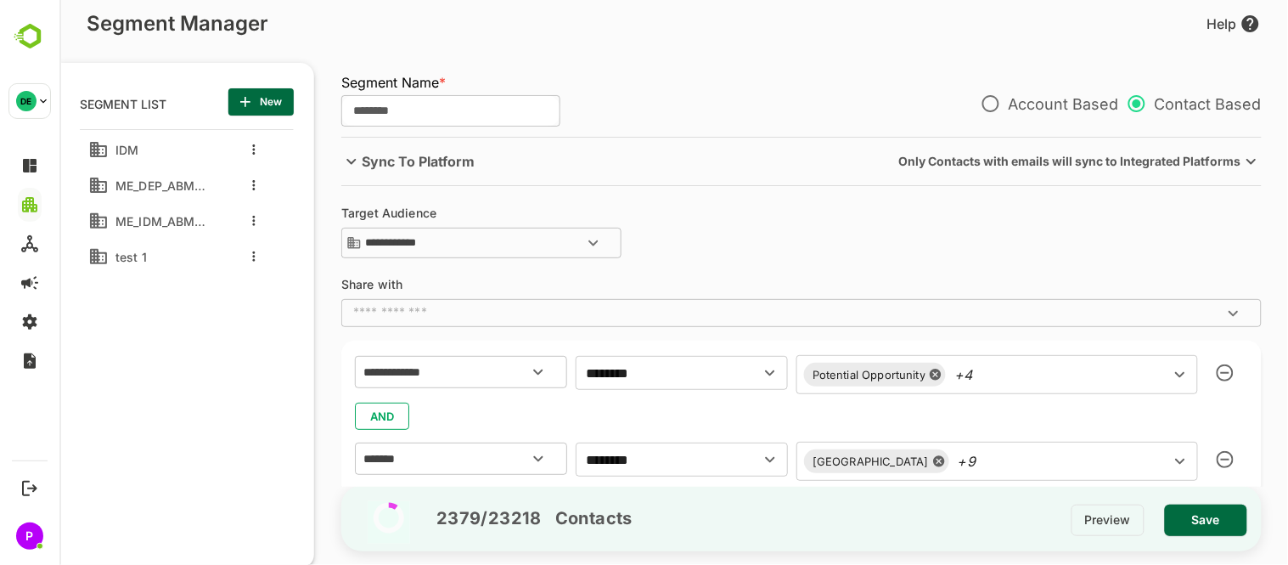
click at [735, 342] on div "**********" at bounding box center [801, 437] width 920 height 192
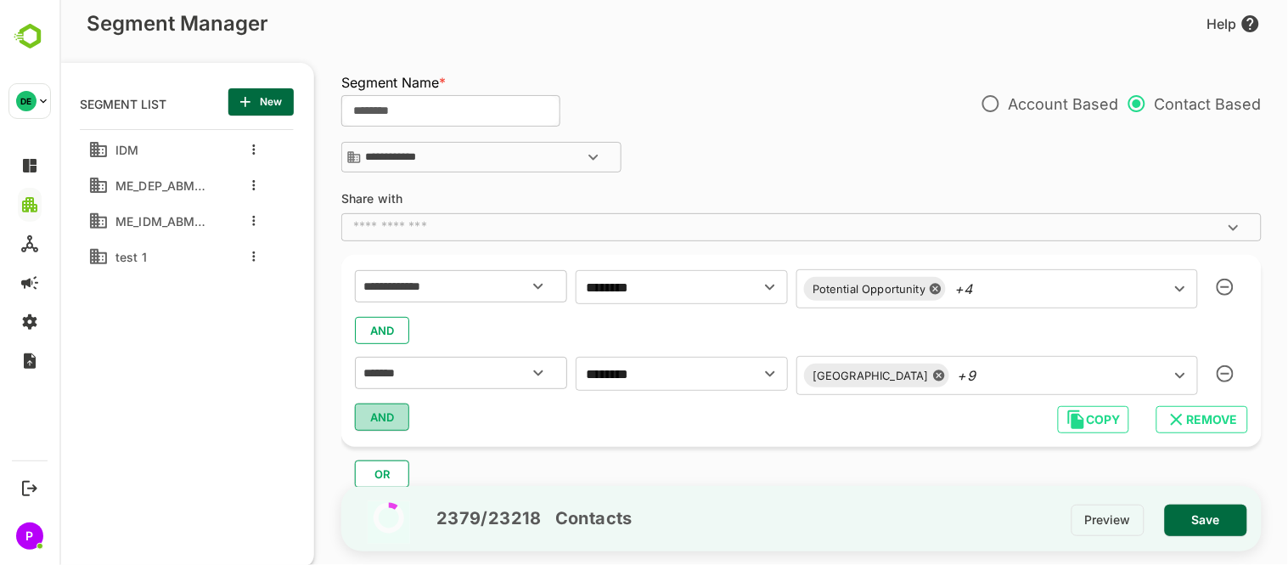
click at [388, 425] on span "AND" at bounding box center [381, 417] width 25 height 22
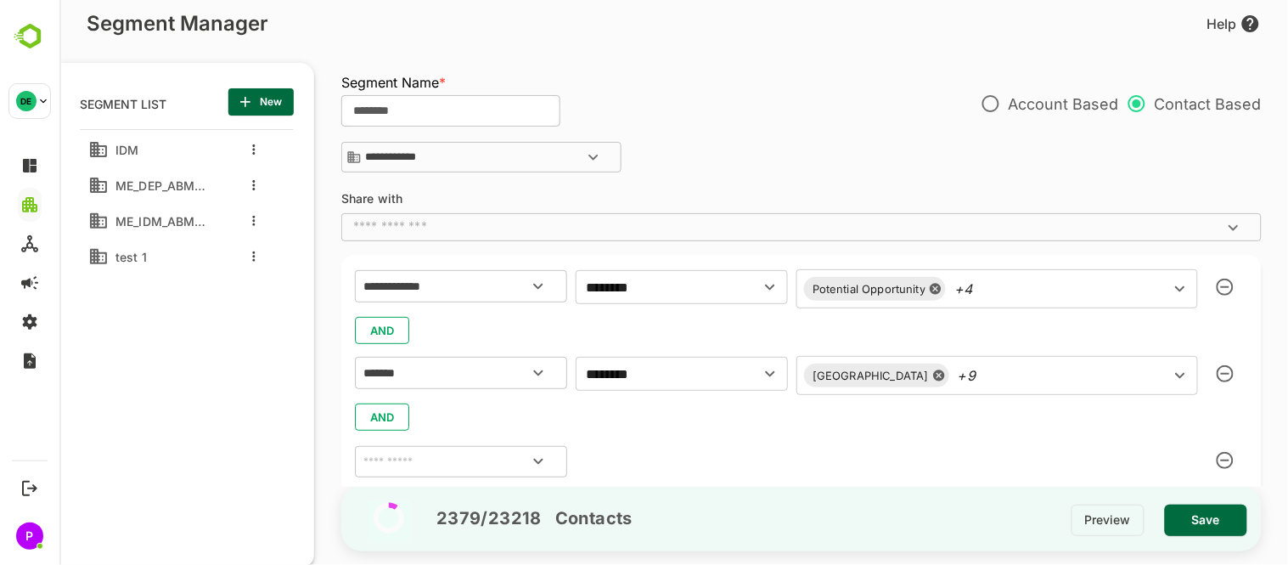
scroll to position [172, 0]
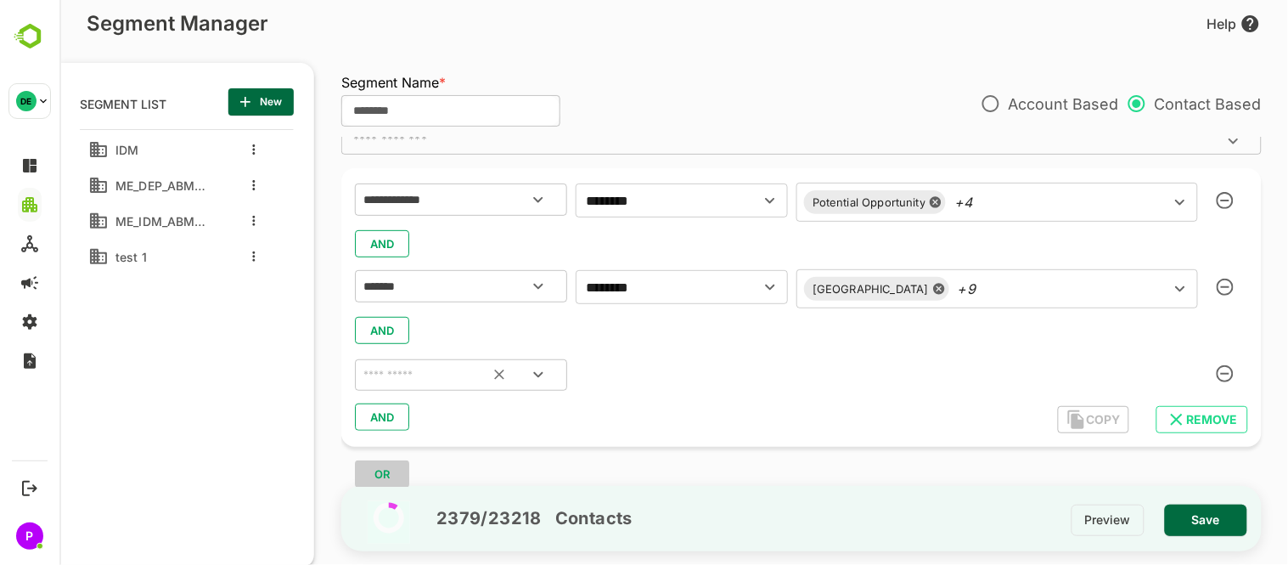
click at [549, 374] on button "Open" at bounding box center [537, 374] width 41 height 41
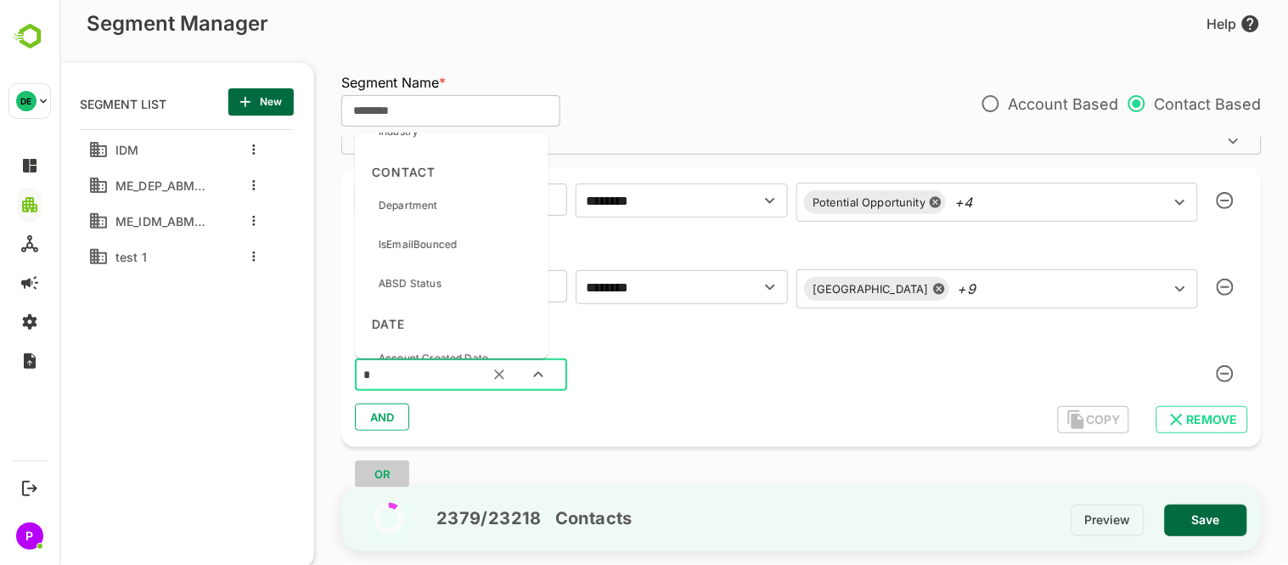
scroll to position [0, 0]
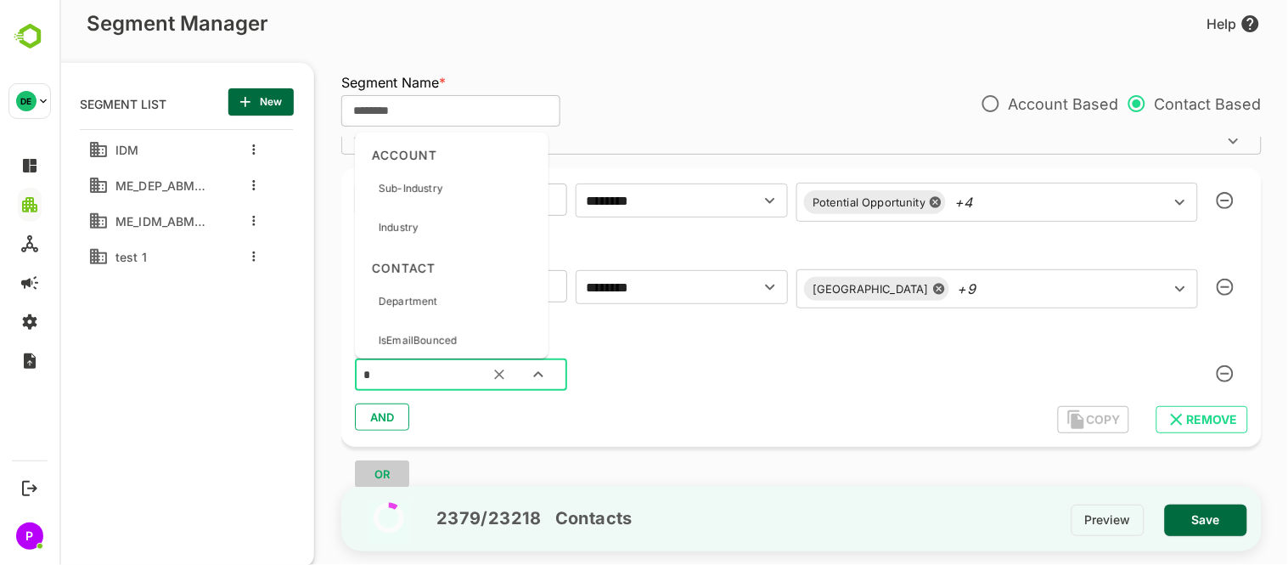
type input "**"
click at [391, 192] on p "Department" at bounding box center [407, 188] width 59 height 15
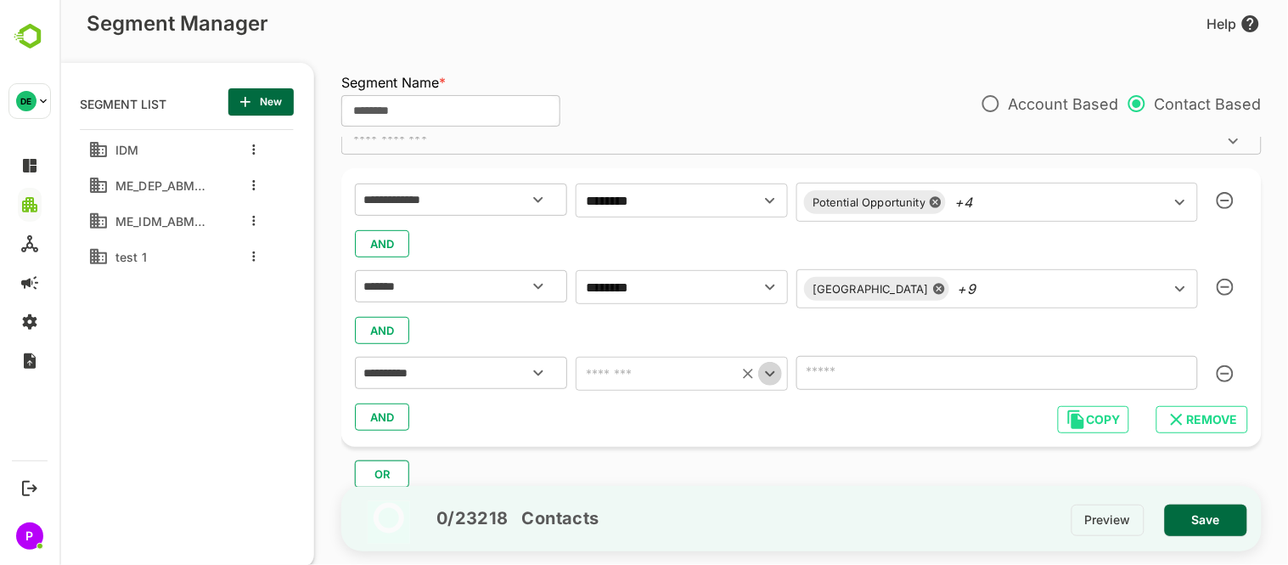
click at [770, 382] on icon "Open" at bounding box center [769, 373] width 20 height 20
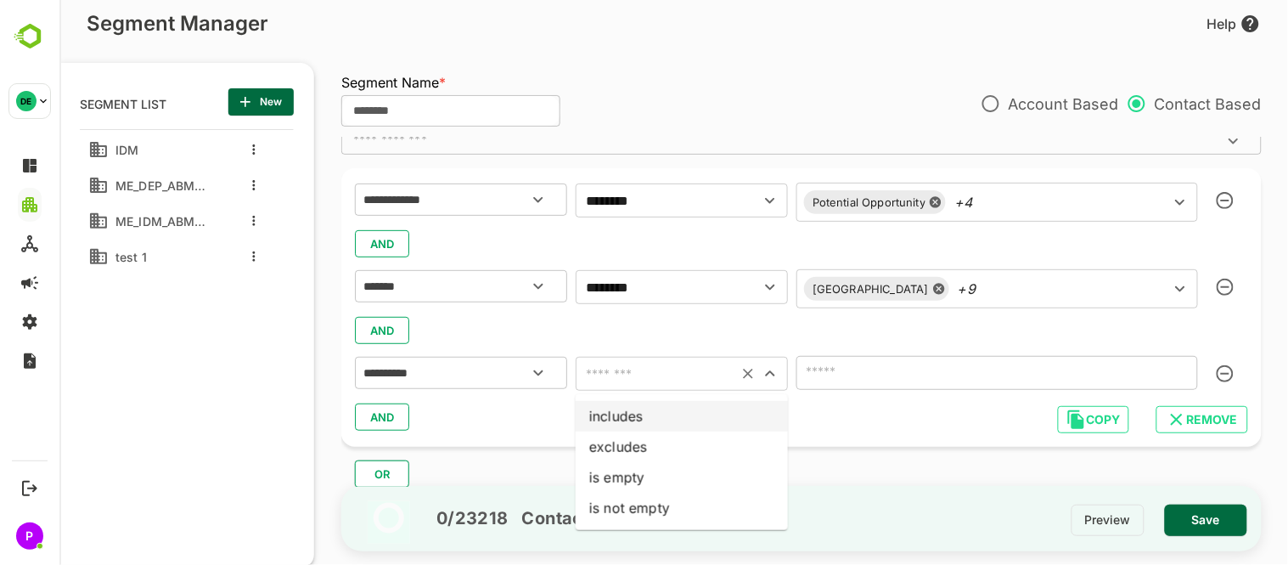
click at [701, 406] on li "includes" at bounding box center [681, 416] width 212 height 31
type input "********"
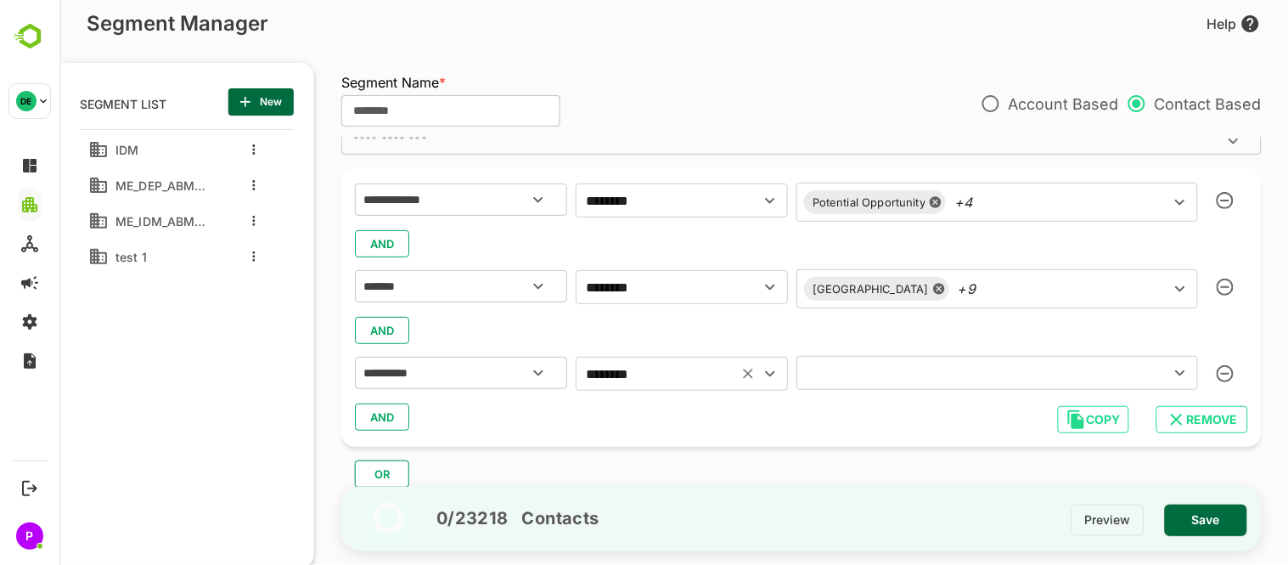
click at [1175, 369] on icon "Open" at bounding box center [1179, 373] width 20 height 20
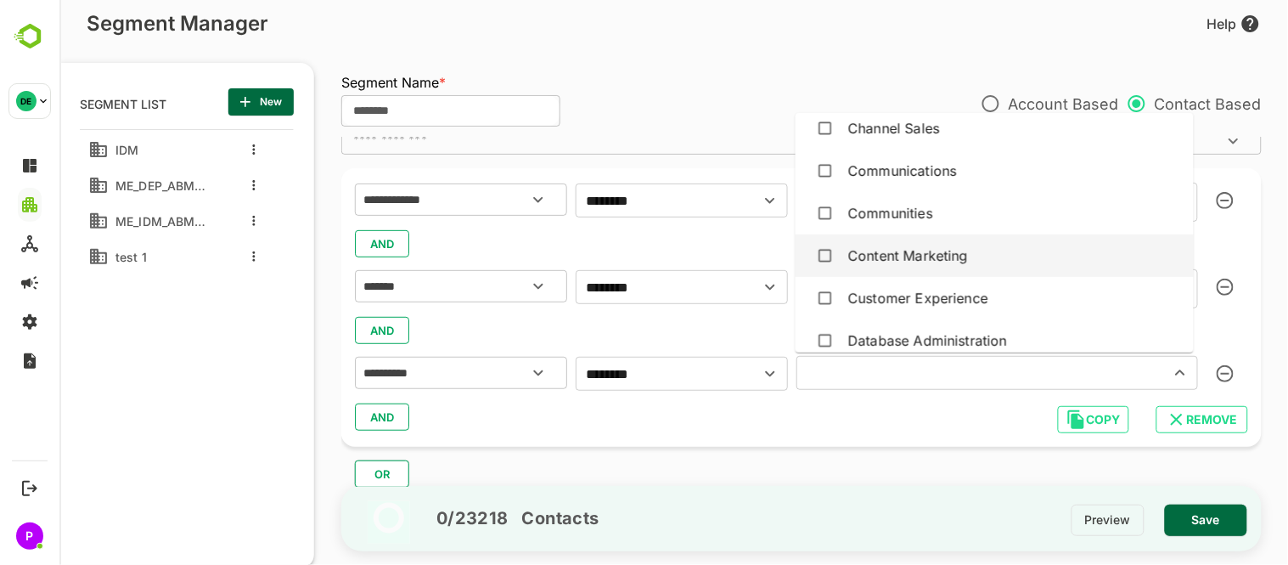
scroll to position [230, 0]
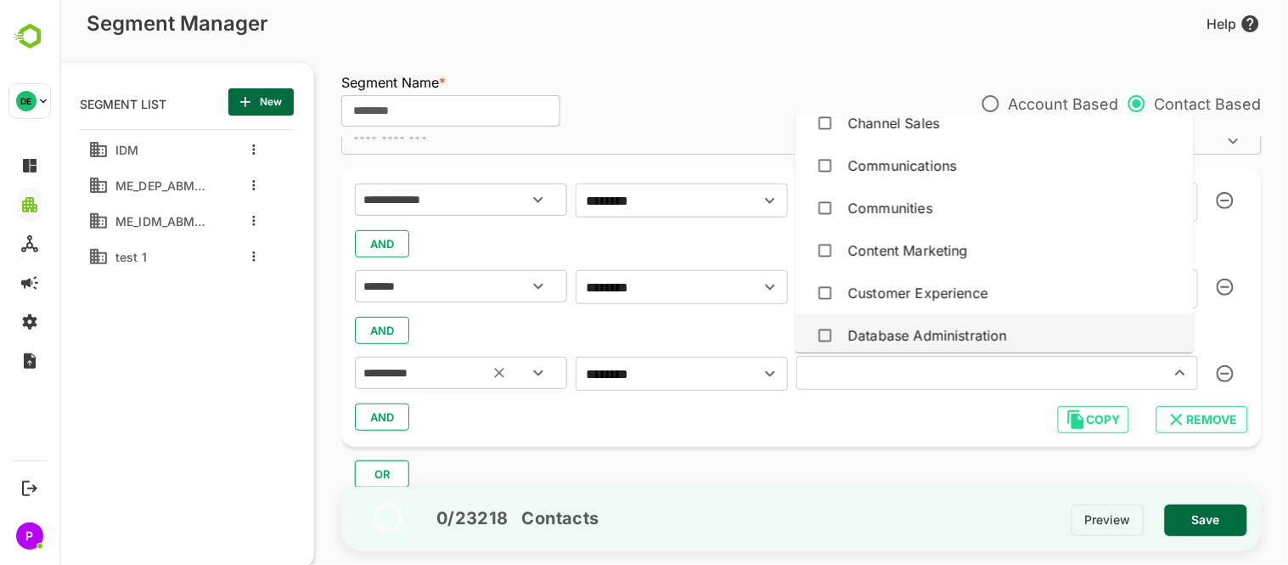
click at [531, 377] on icon "Open" at bounding box center [537, 373] width 20 height 20
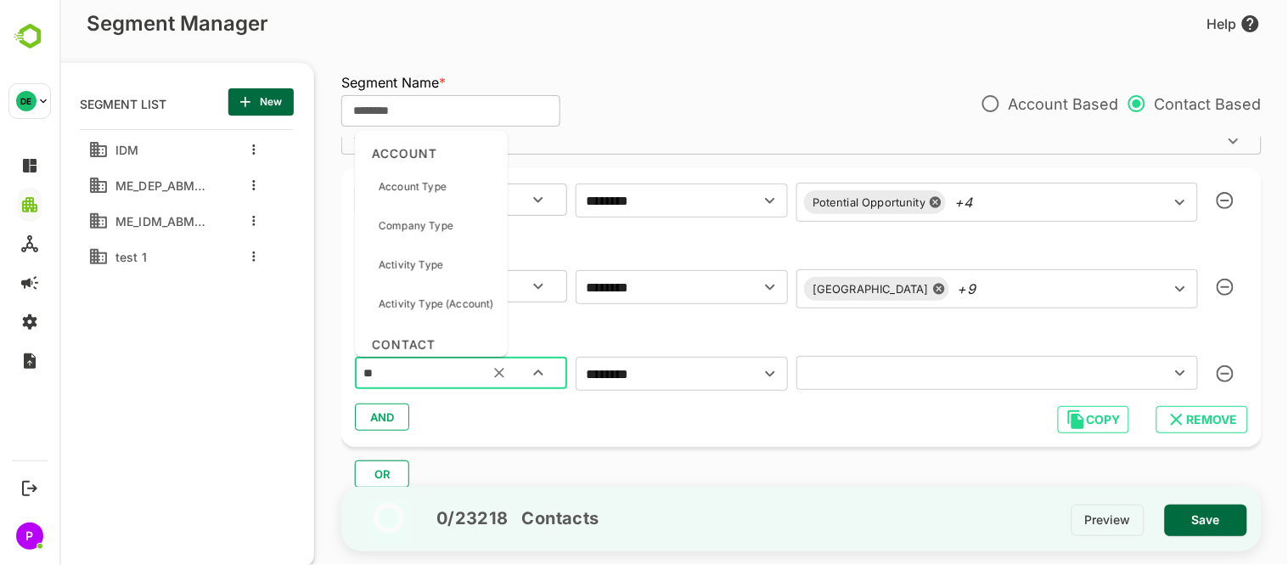
type input "***"
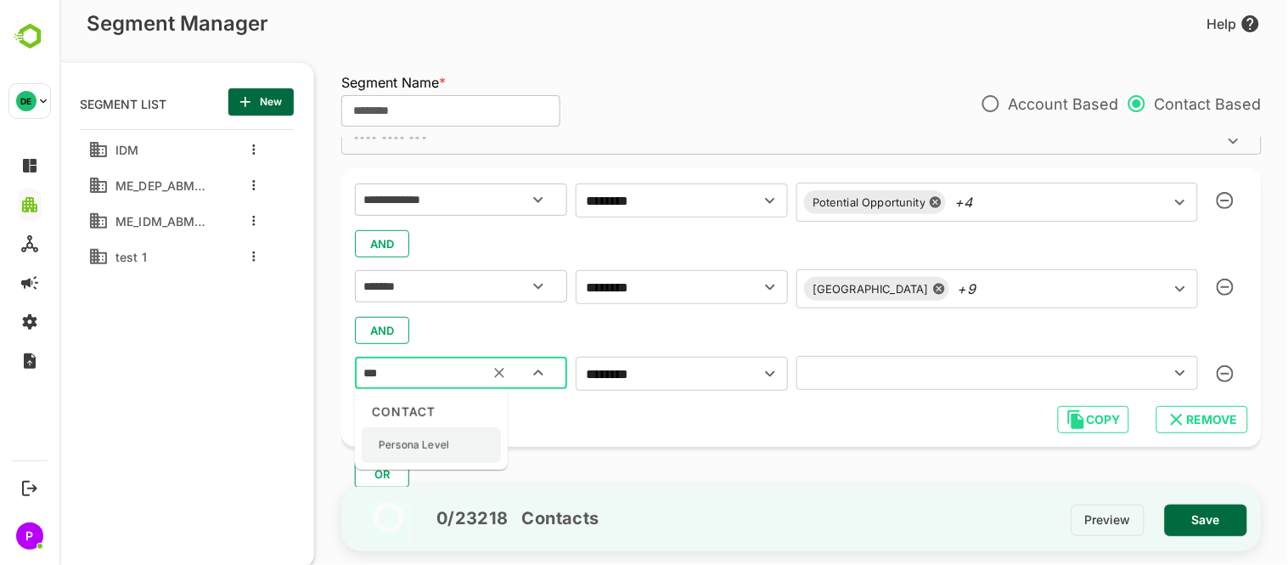
click at [449, 436] on div "Persona Level" at bounding box center [430, 445] width 139 height 36
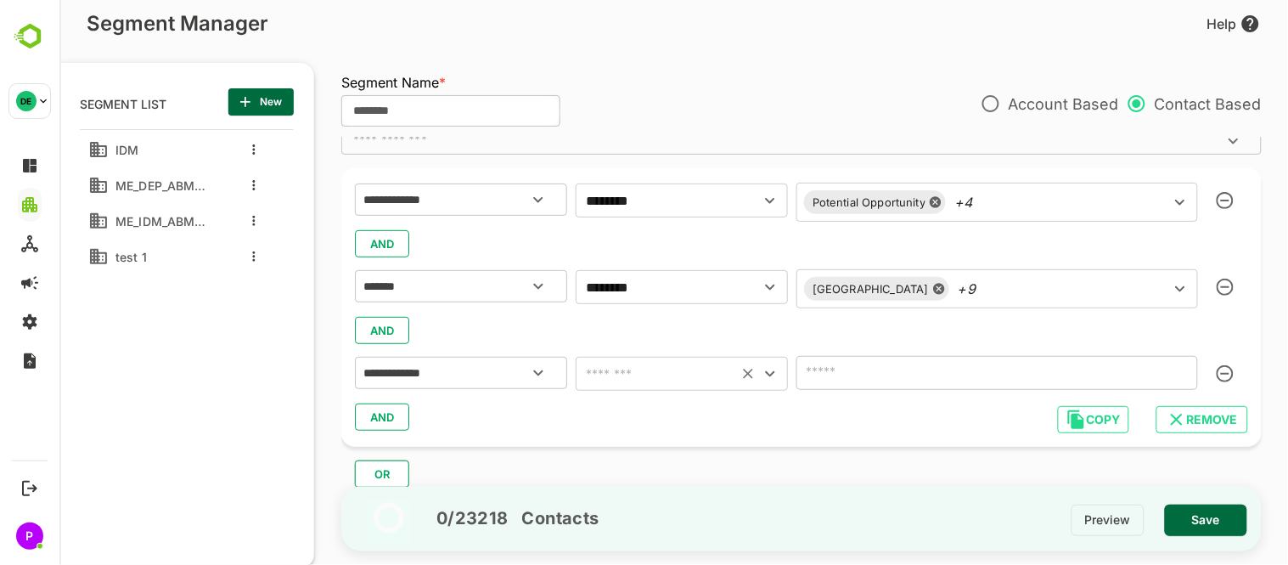
click at [774, 377] on icon "Open" at bounding box center [769, 373] width 20 height 20
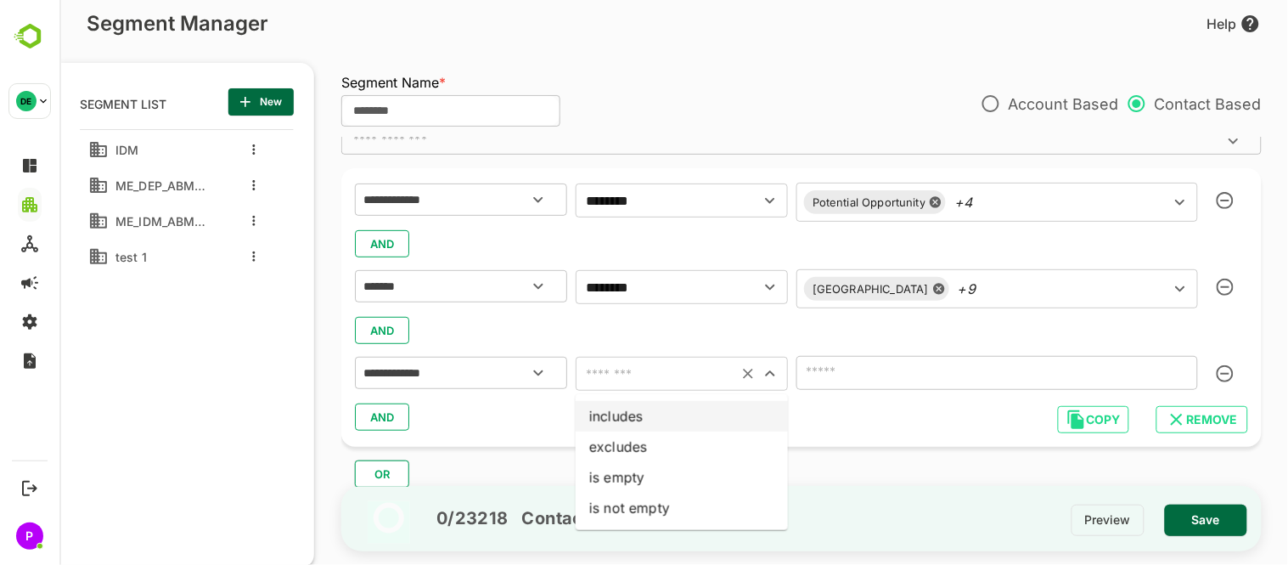
click at [676, 419] on li "includes" at bounding box center [681, 416] width 212 height 31
type input "********"
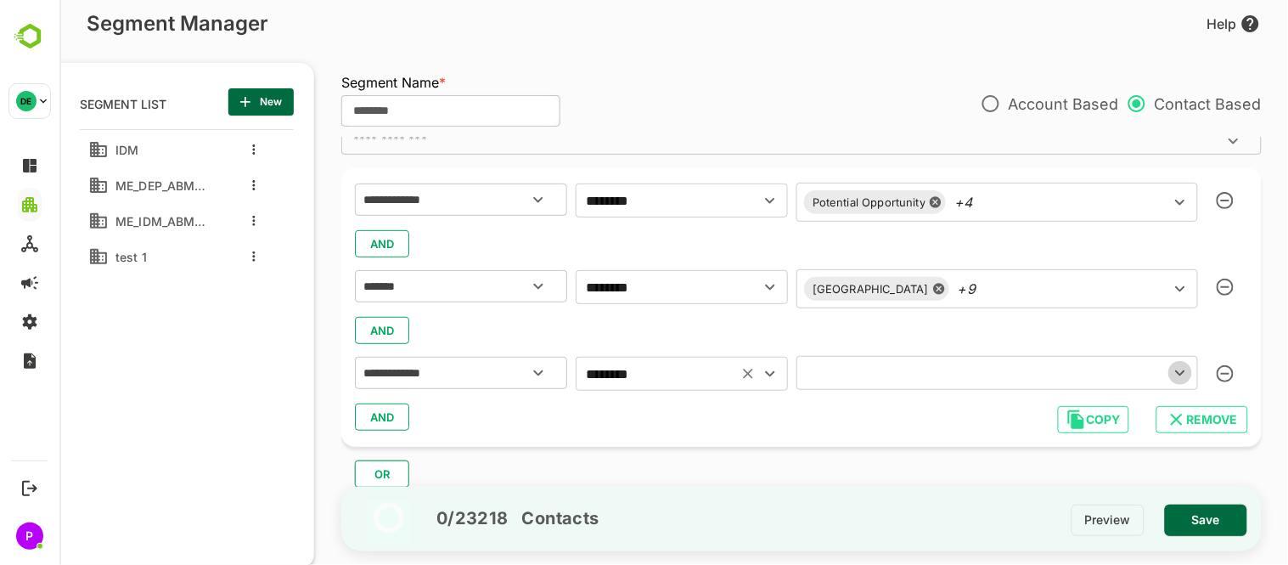
click at [1174, 371] on icon "Open" at bounding box center [1178, 373] width 9 height 6
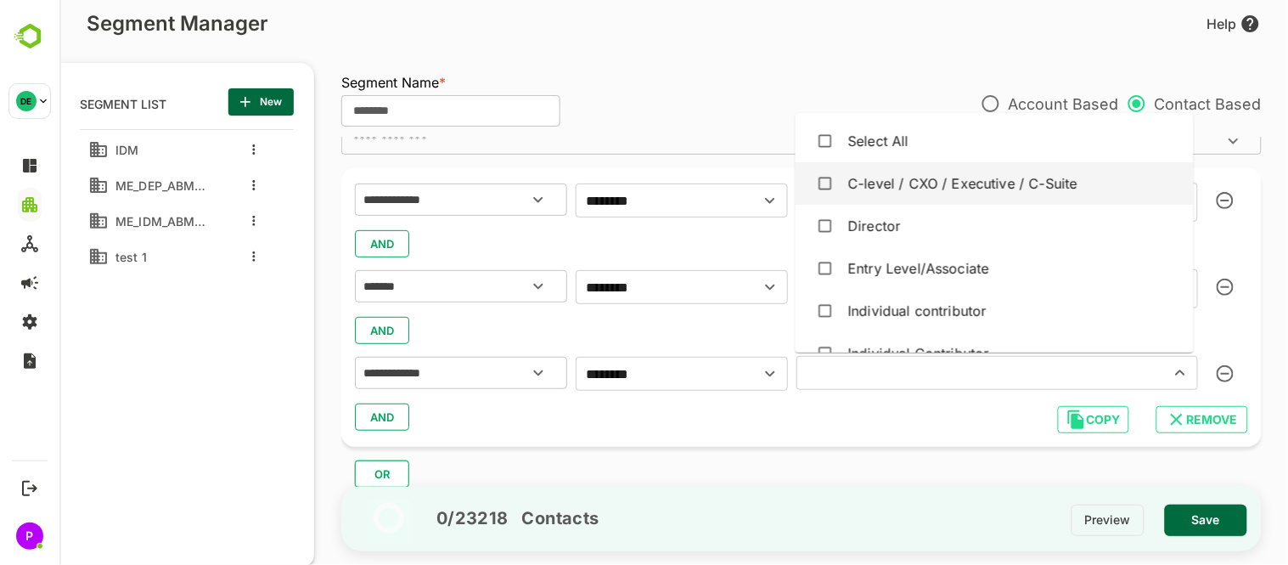
click at [919, 187] on div "C-level / CXO / Executive / C-Suite" at bounding box center [961, 183] width 229 height 20
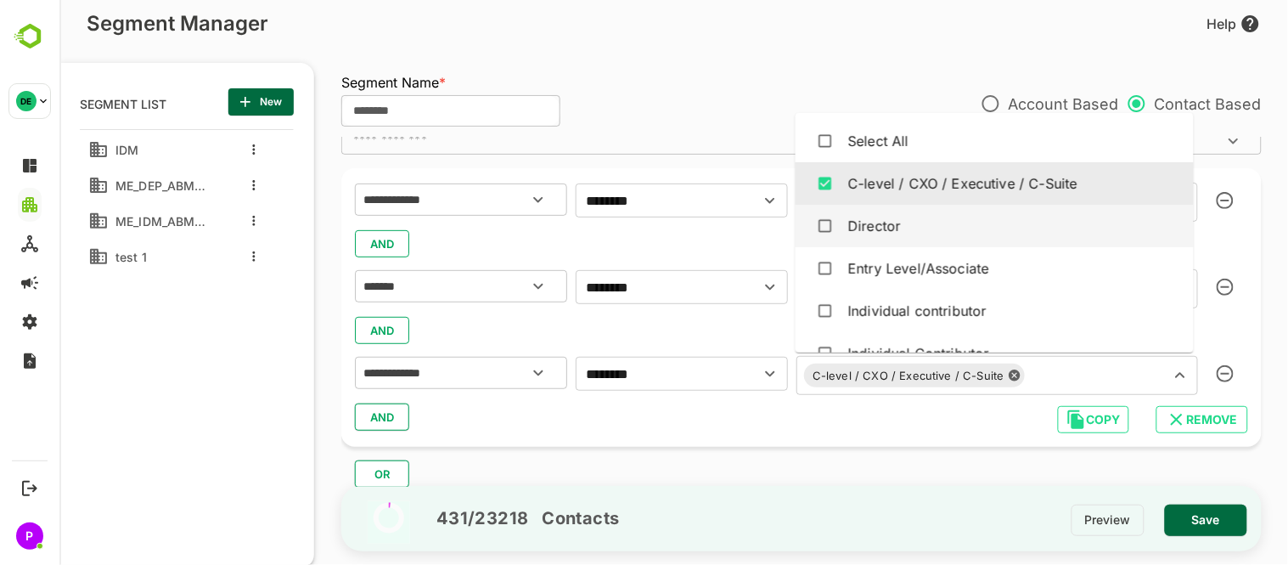
click at [849, 228] on div "Director" at bounding box center [873, 226] width 53 height 20
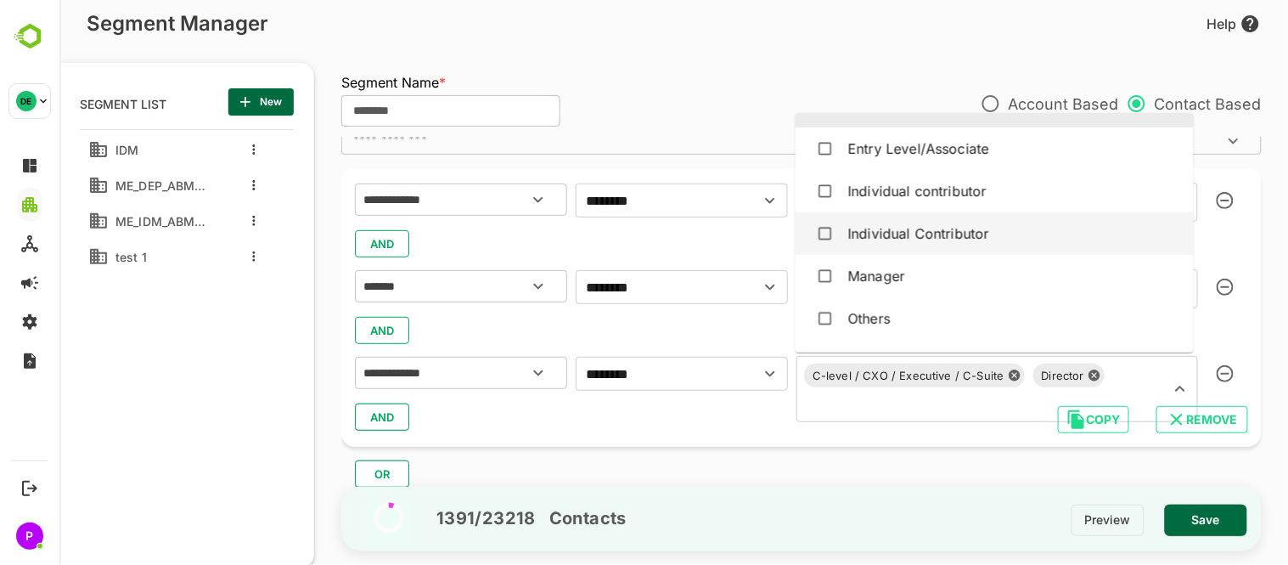
scroll to position [121, 0]
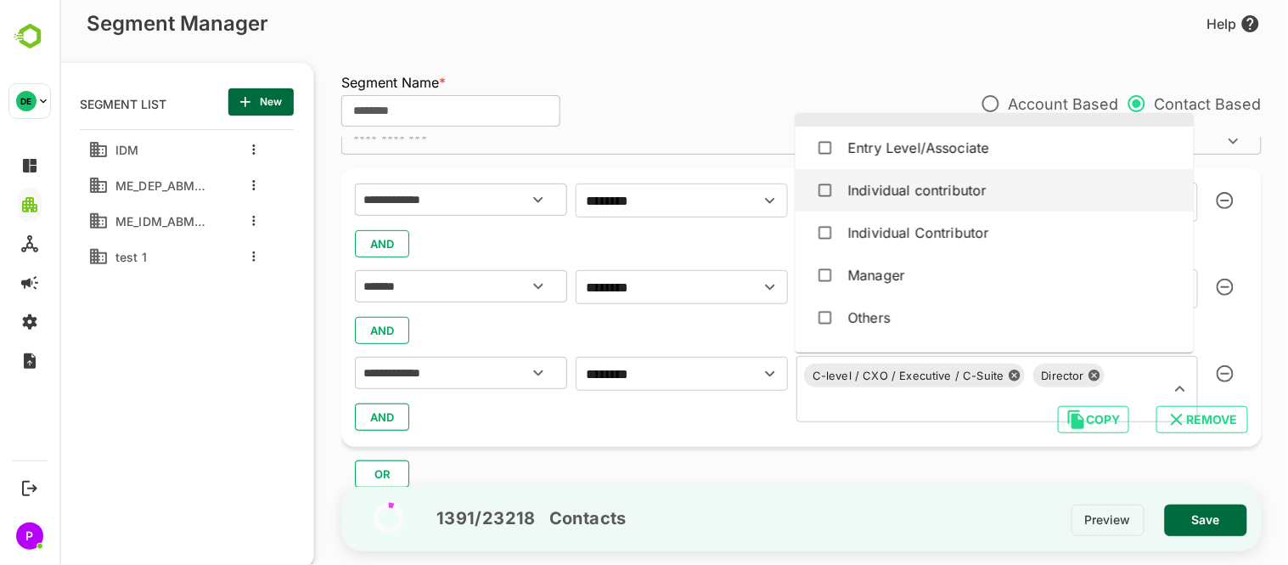
click at [841, 197] on div "Individual contributor" at bounding box center [993, 190] width 371 height 32
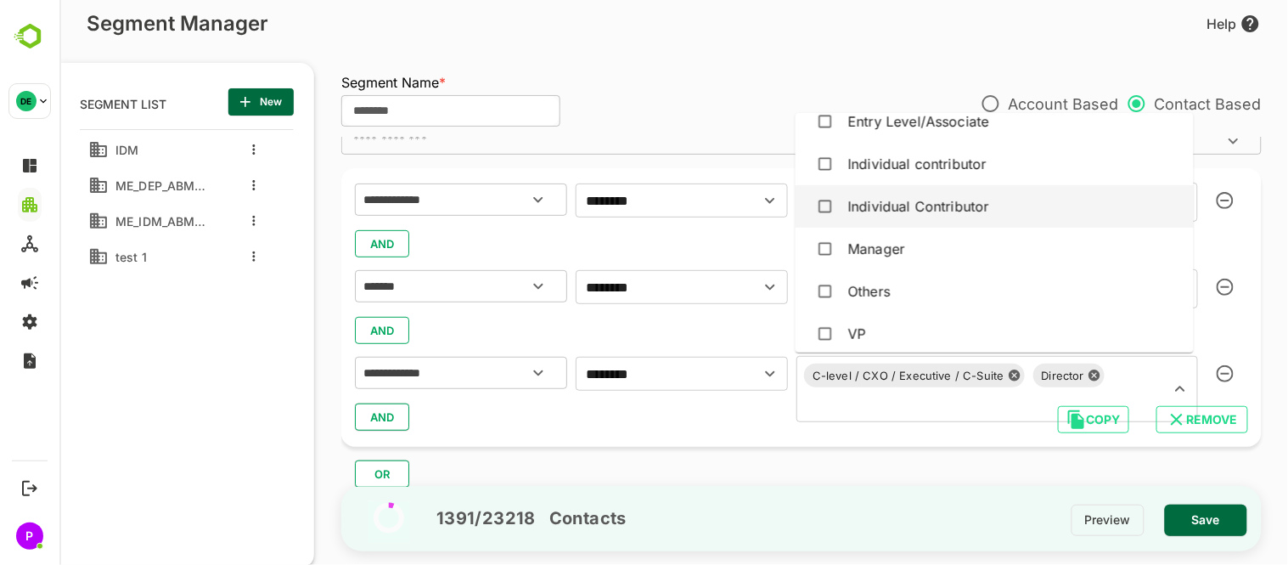
scroll to position [155, 0]
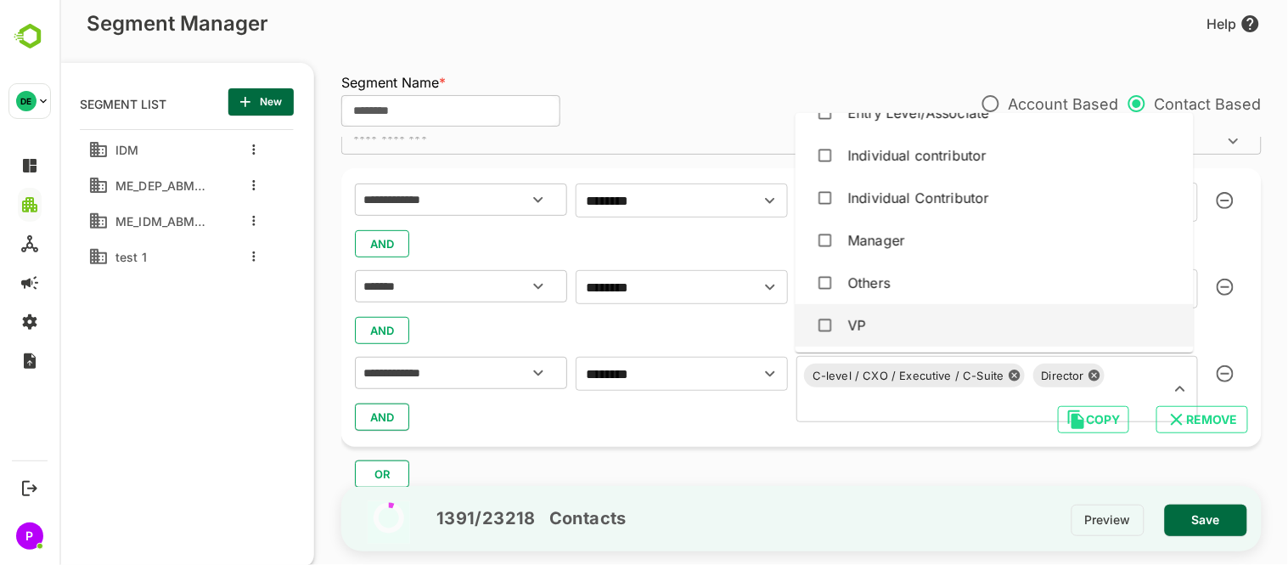
click at [901, 325] on div "VP" at bounding box center [993, 325] width 371 height 32
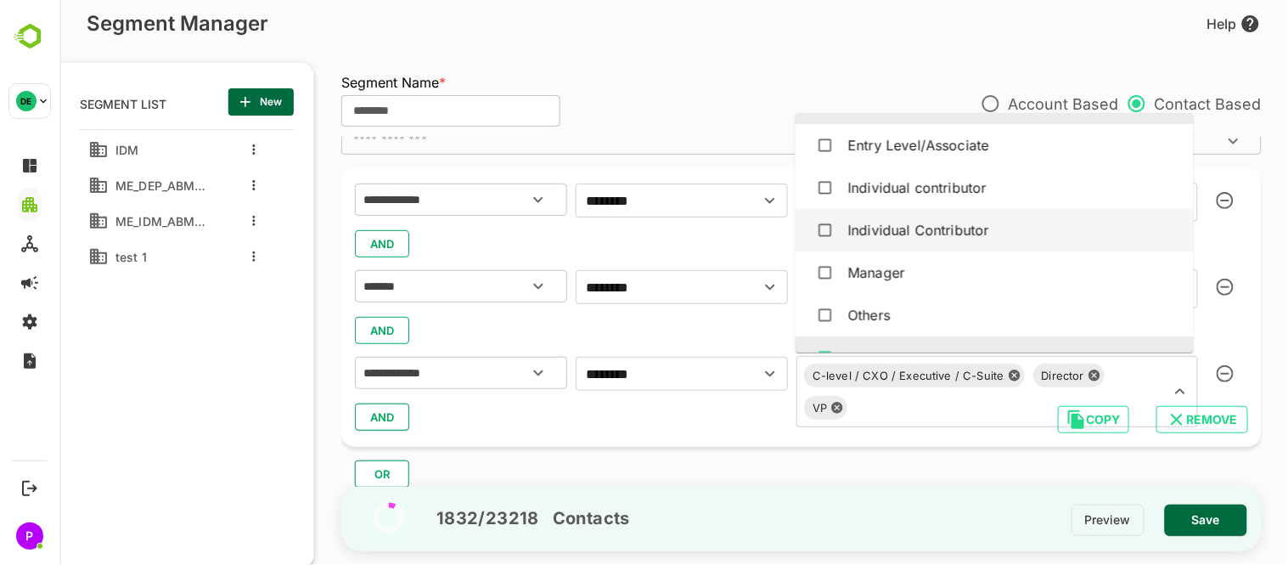
scroll to position [124, 0]
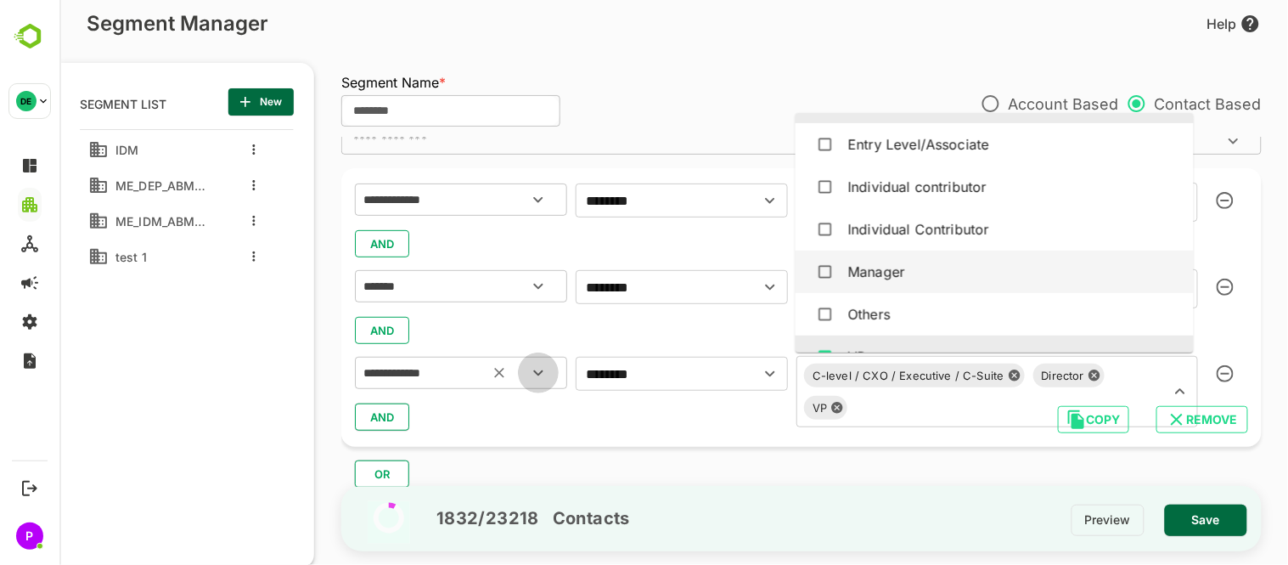
click at [538, 378] on icon "Open" at bounding box center [537, 373] width 20 height 20
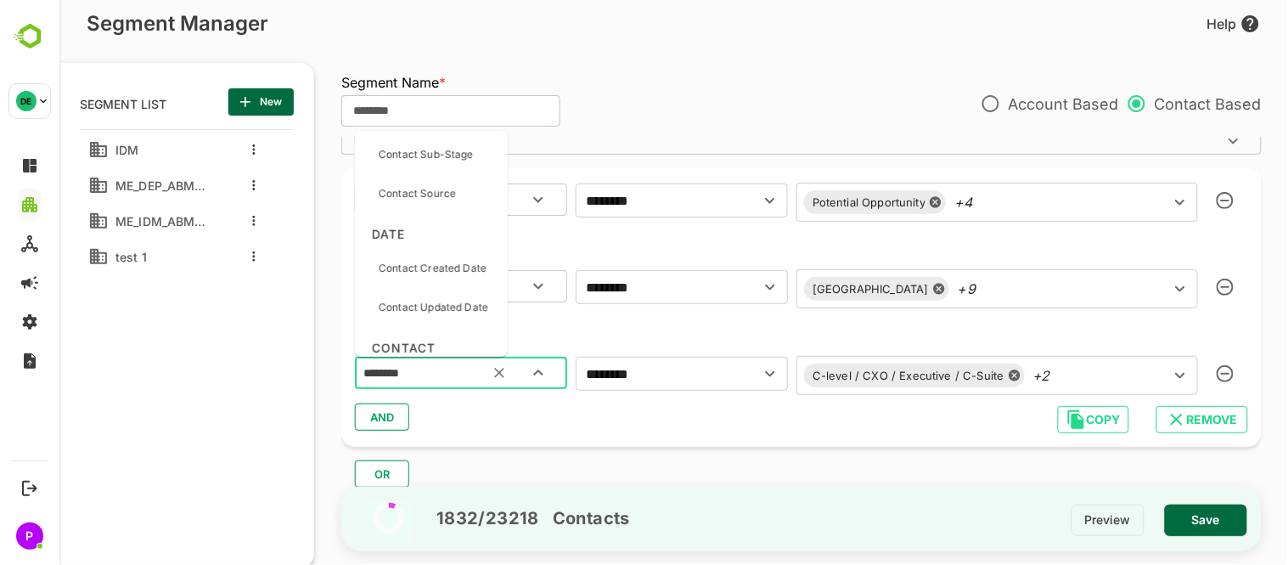
scroll to position [185, 0]
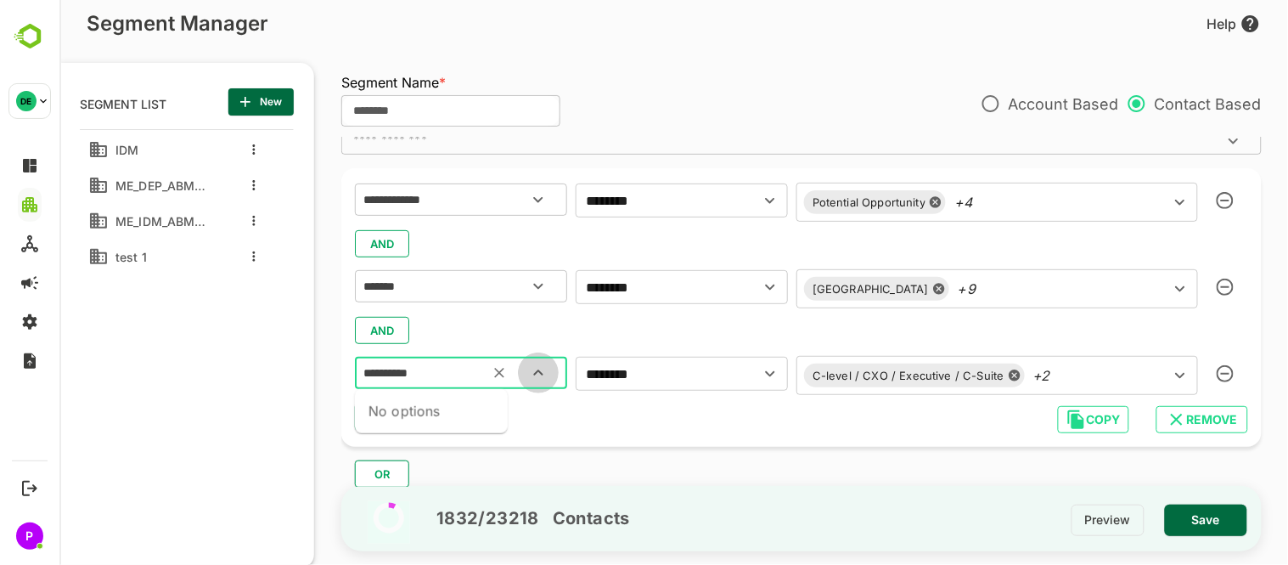
click at [545, 369] on icon "Close" at bounding box center [537, 373] width 20 height 20
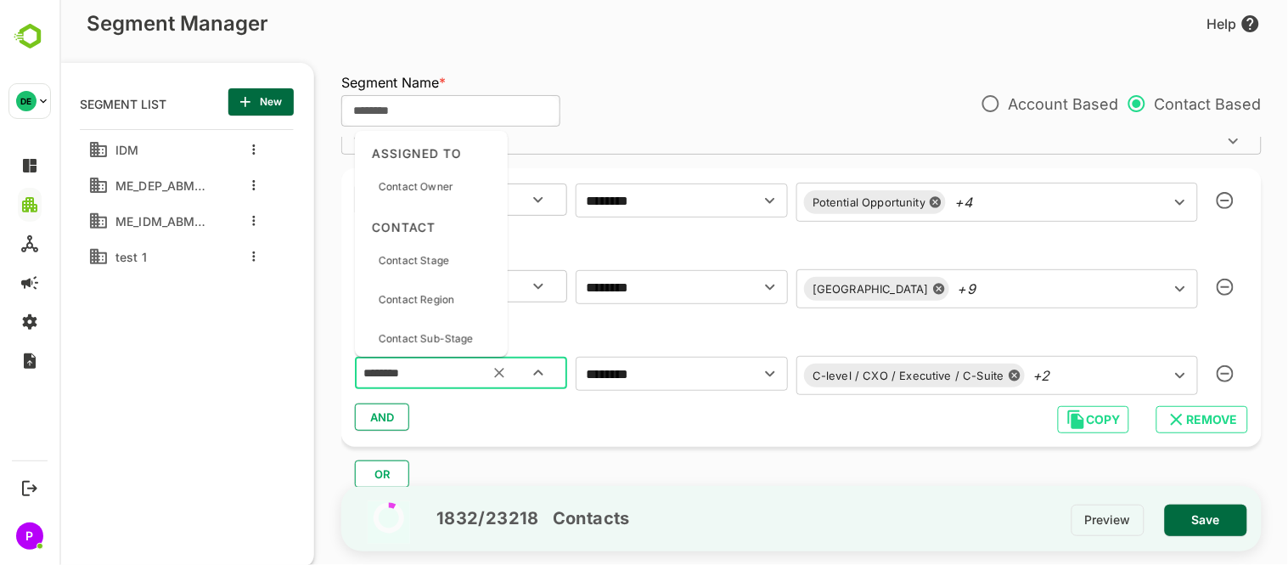
type input "**********"
click at [1211, 375] on button "button" at bounding box center [1224, 373] width 37 height 37
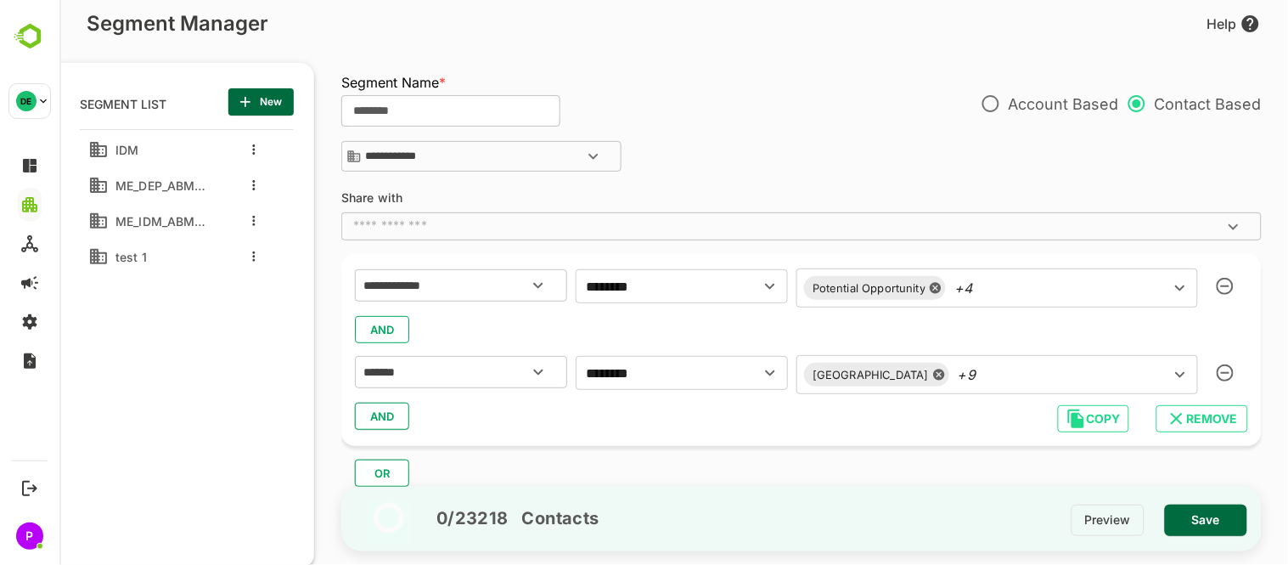
scroll to position [87, 0]
click at [371, 425] on span "AND" at bounding box center [381, 416] width 25 height 22
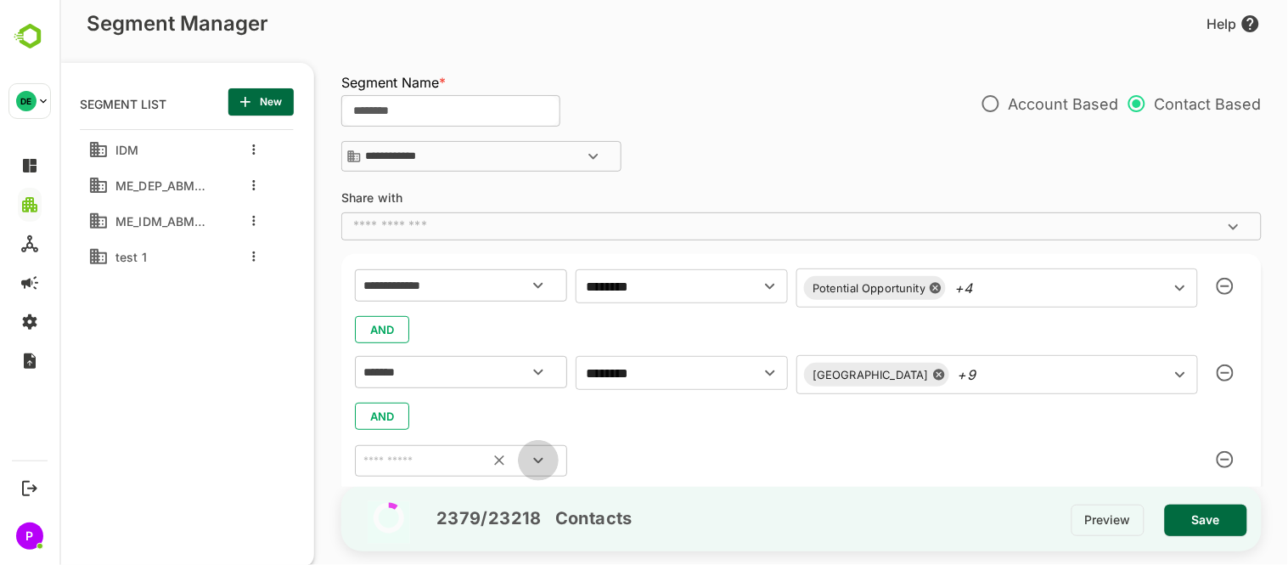
click at [521, 461] on button "Open" at bounding box center [537, 460] width 41 height 41
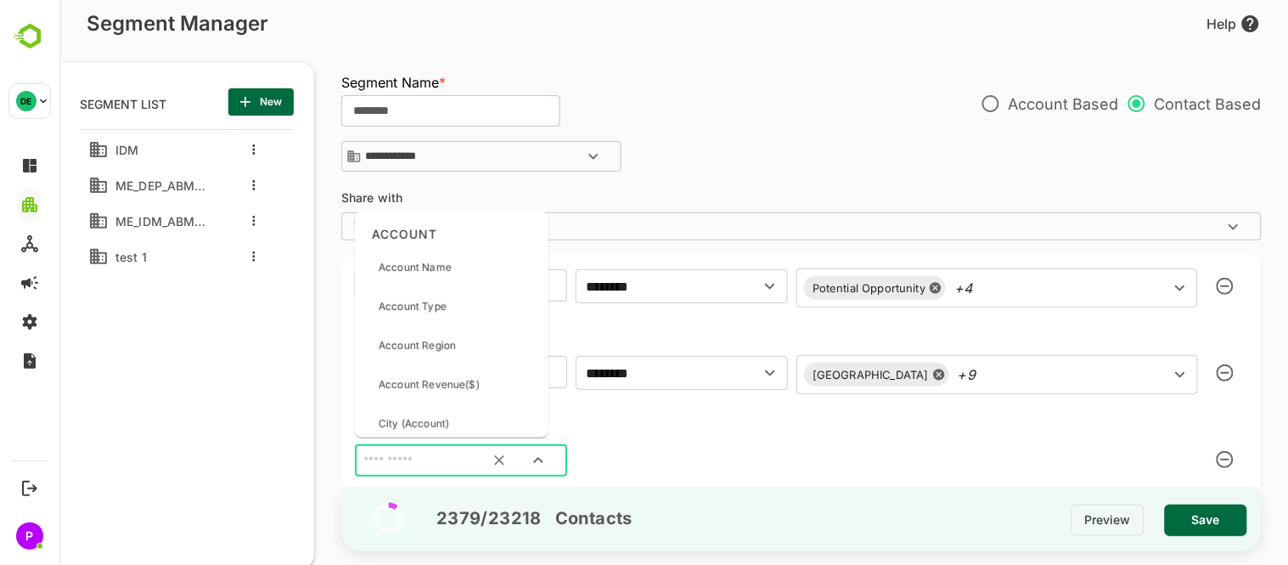
scroll to position [157, 0]
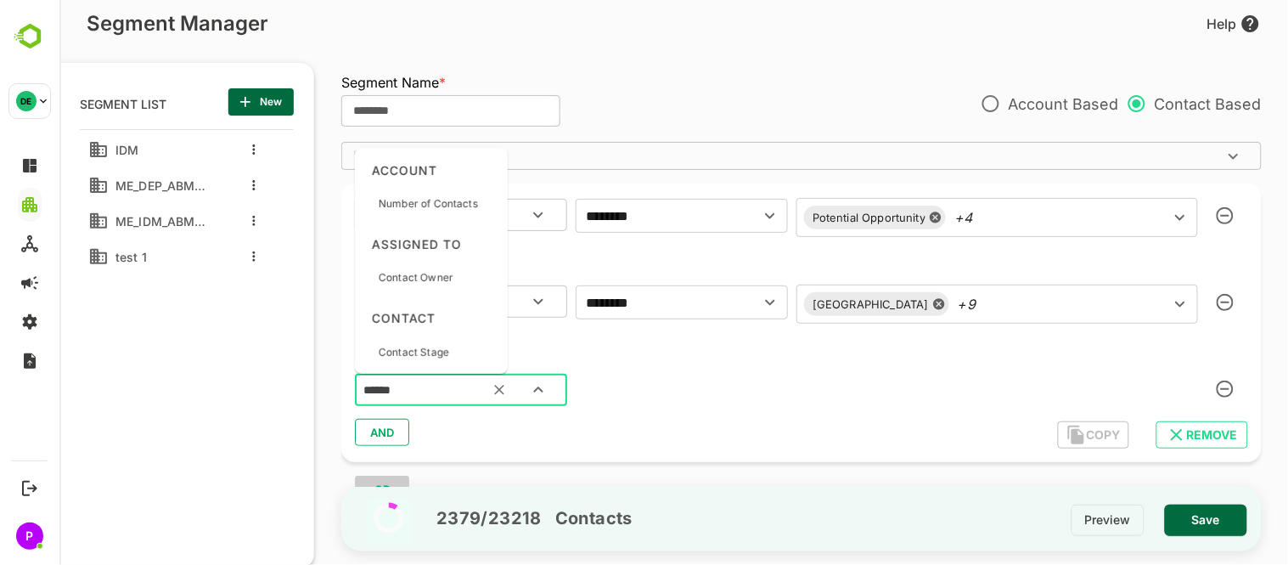
type input "*******"
click at [400, 277] on p "Contact Source" at bounding box center [416, 280] width 77 height 15
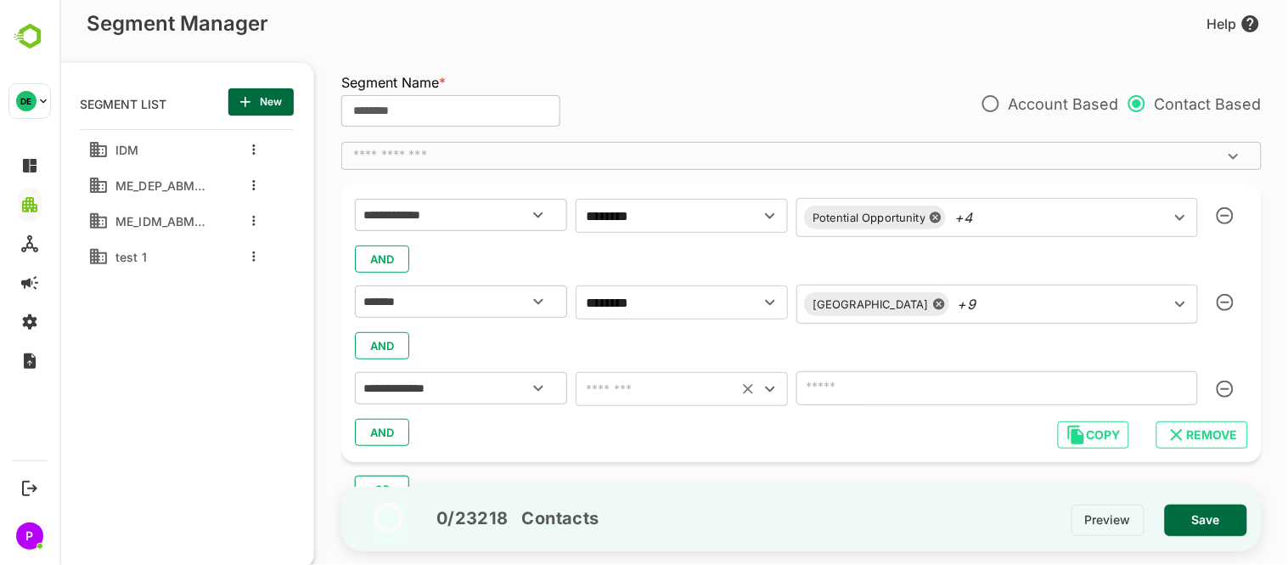
click at [775, 391] on icon "Open" at bounding box center [769, 389] width 20 height 20
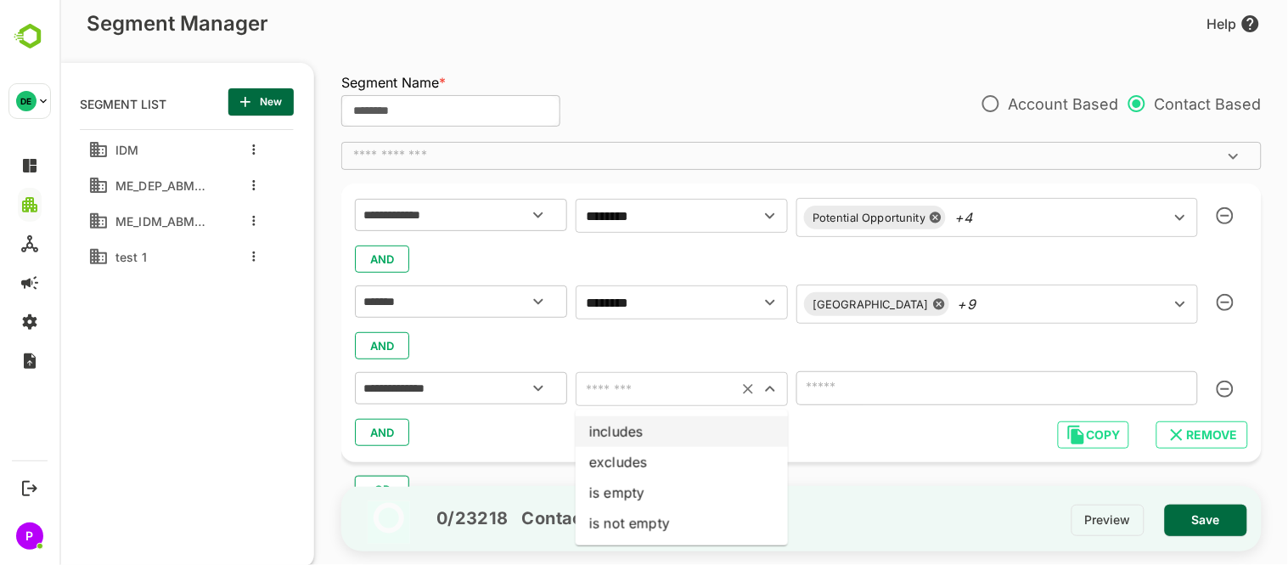
click at [653, 438] on li "includes" at bounding box center [681, 431] width 212 height 31
type input "********"
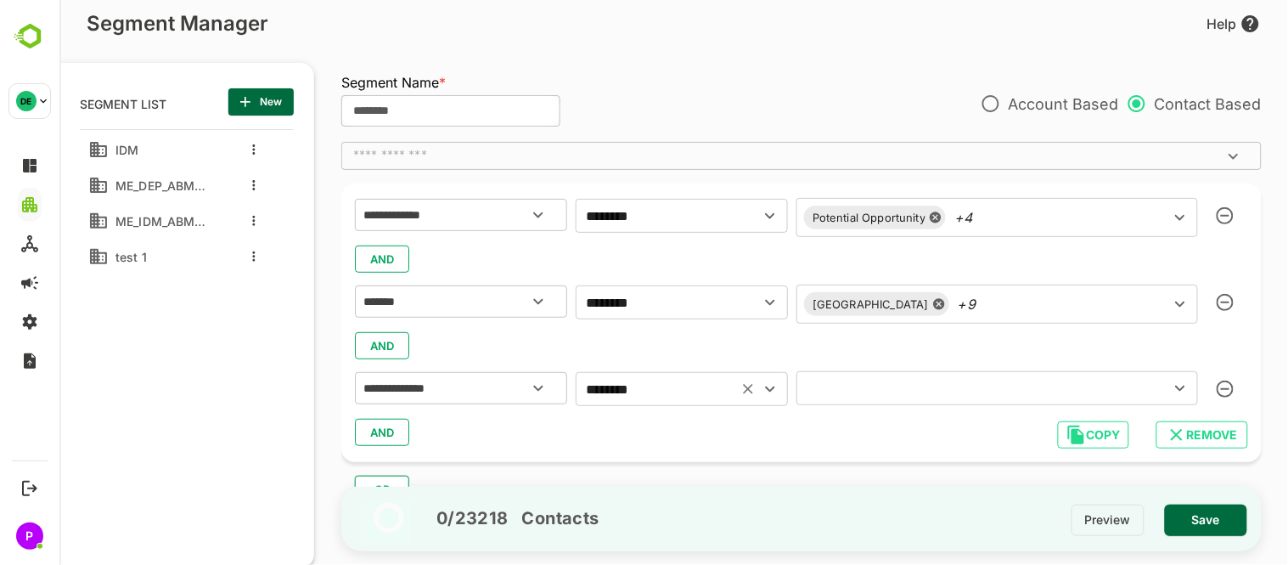
click at [1174, 380] on icon "Open" at bounding box center [1179, 388] width 20 height 20
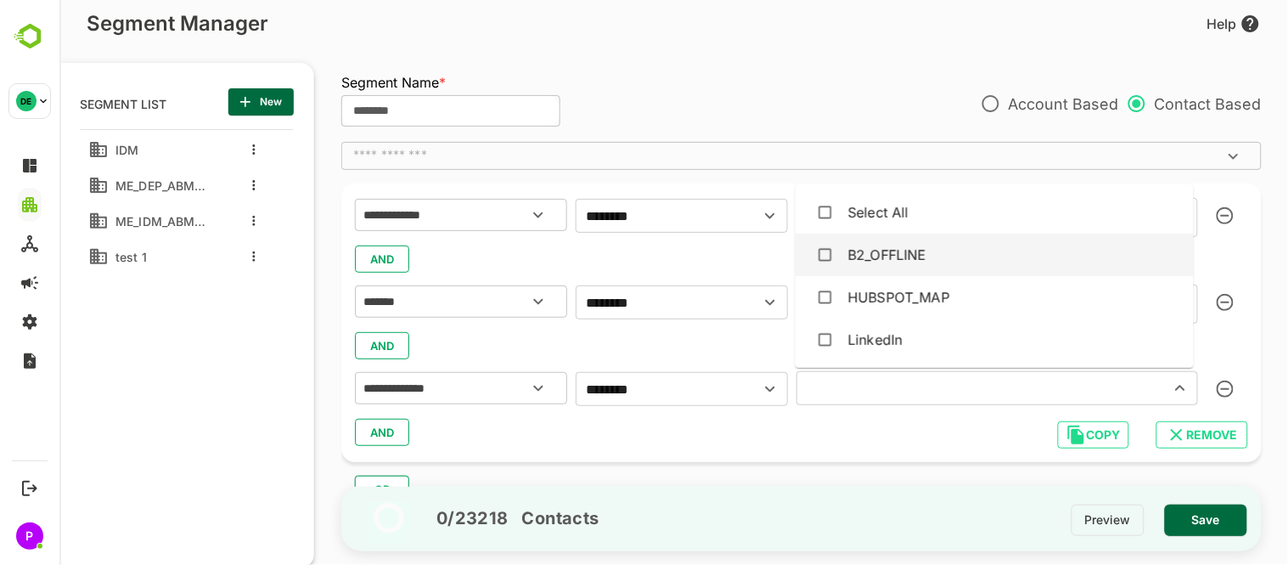
click at [977, 243] on div "B2_OFFLINE" at bounding box center [993, 255] width 371 height 32
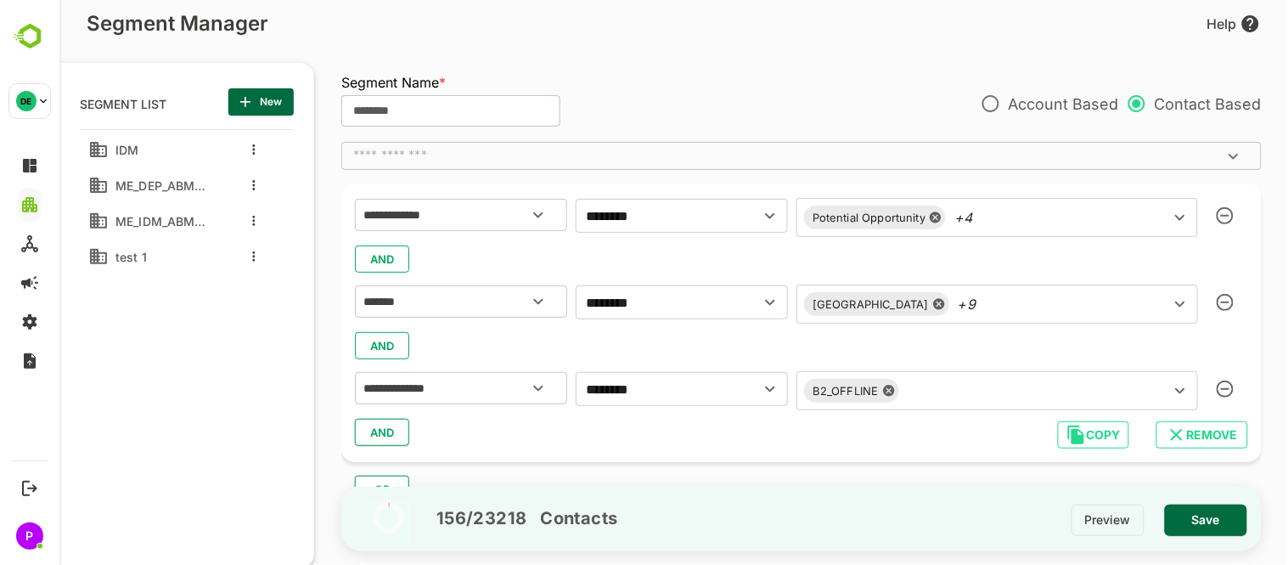
click at [655, 247] on div "AND" at bounding box center [800, 259] width 893 height 32
click at [1179, 298] on icon "Open" at bounding box center [1179, 304] width 20 height 20
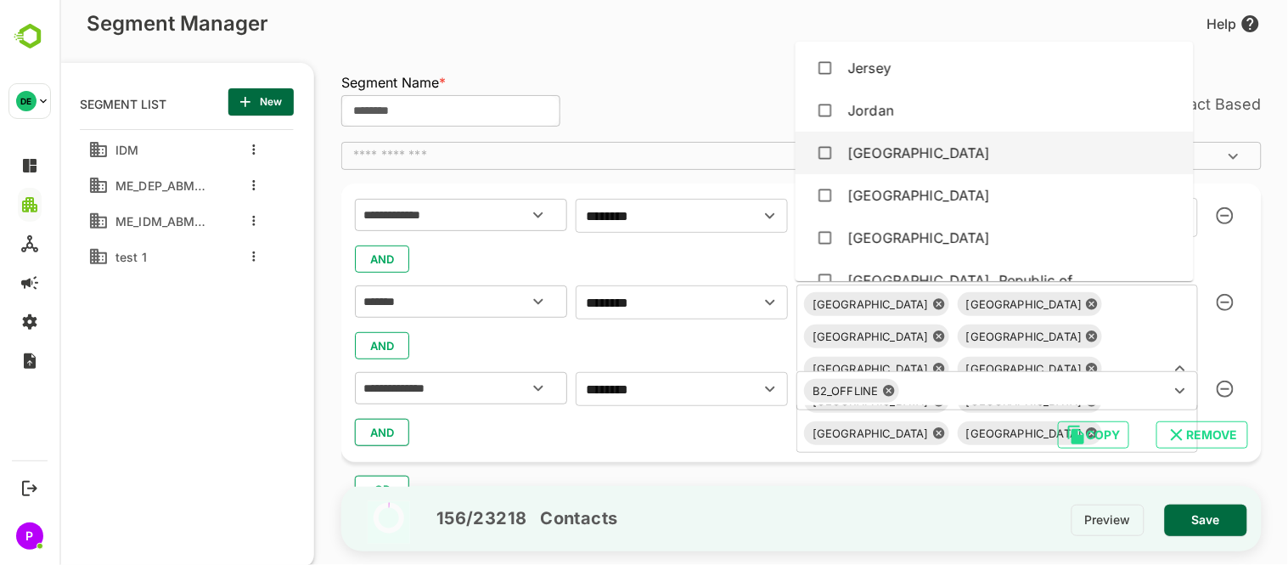
scroll to position [2777, 0]
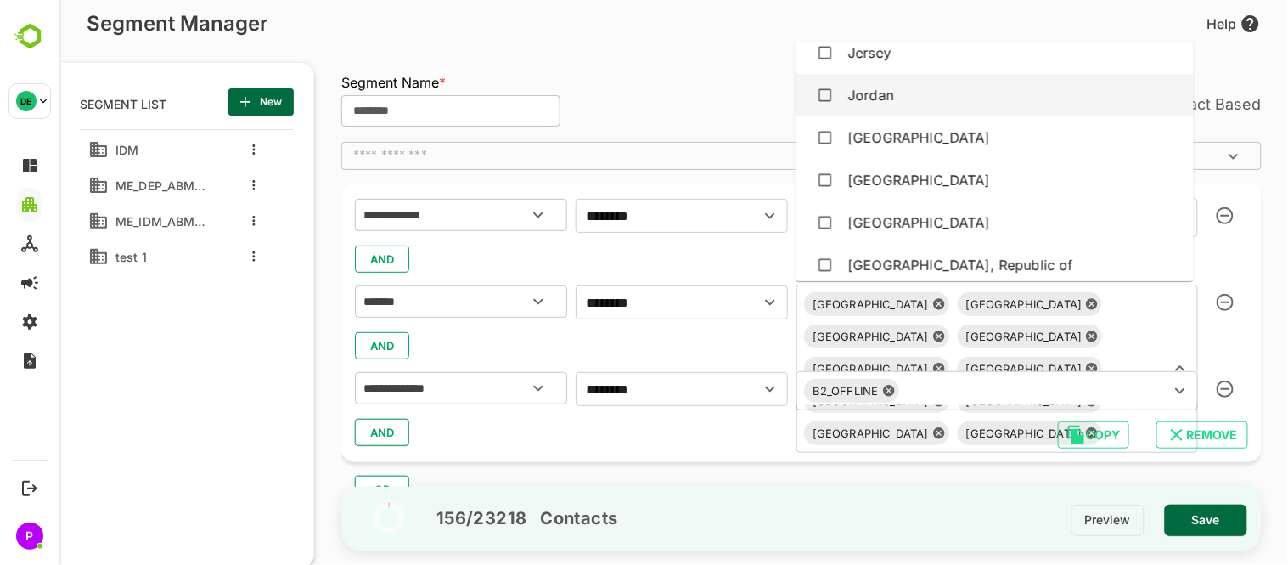
click at [976, 97] on div "Jordan" at bounding box center [993, 95] width 371 height 32
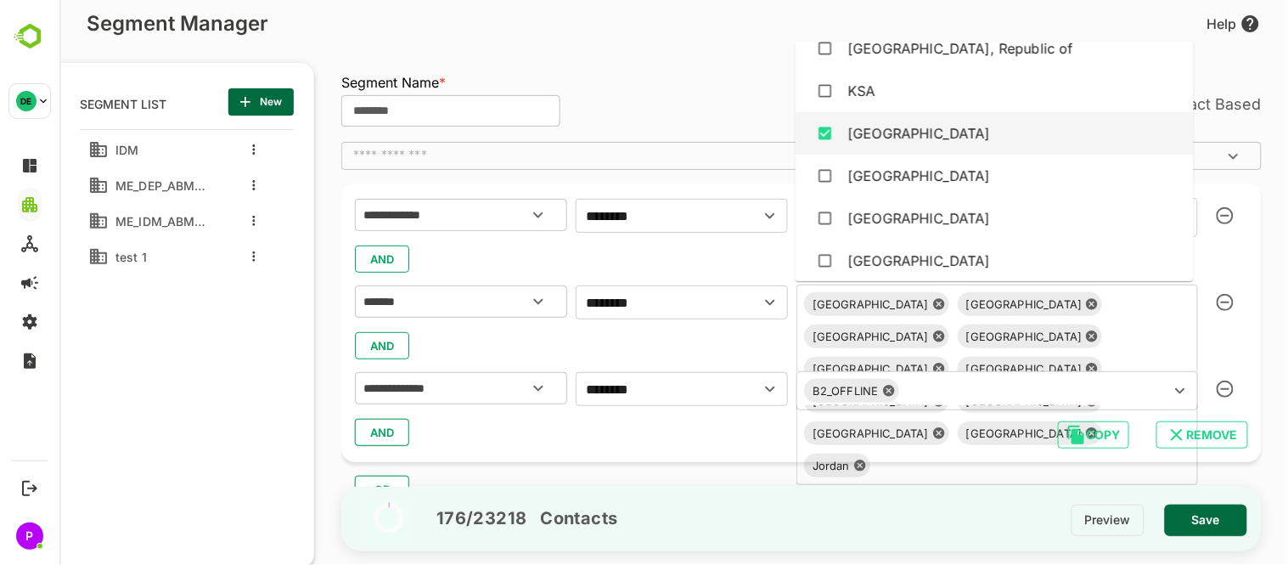
scroll to position [2994, 0]
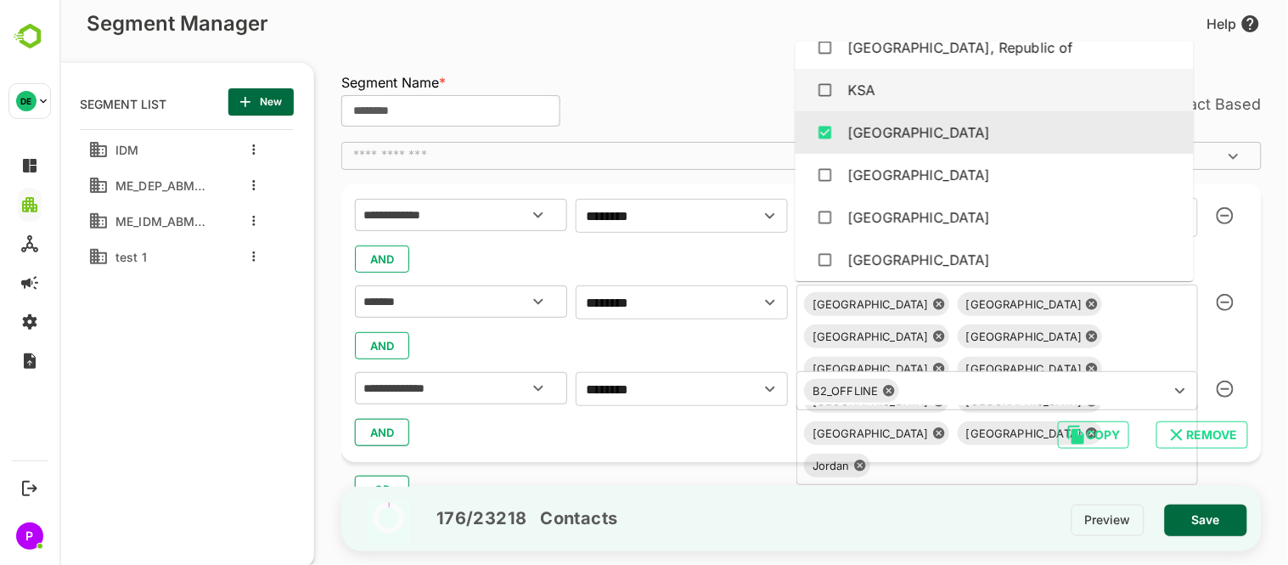
click at [937, 82] on div "KSA" at bounding box center [993, 90] width 371 height 32
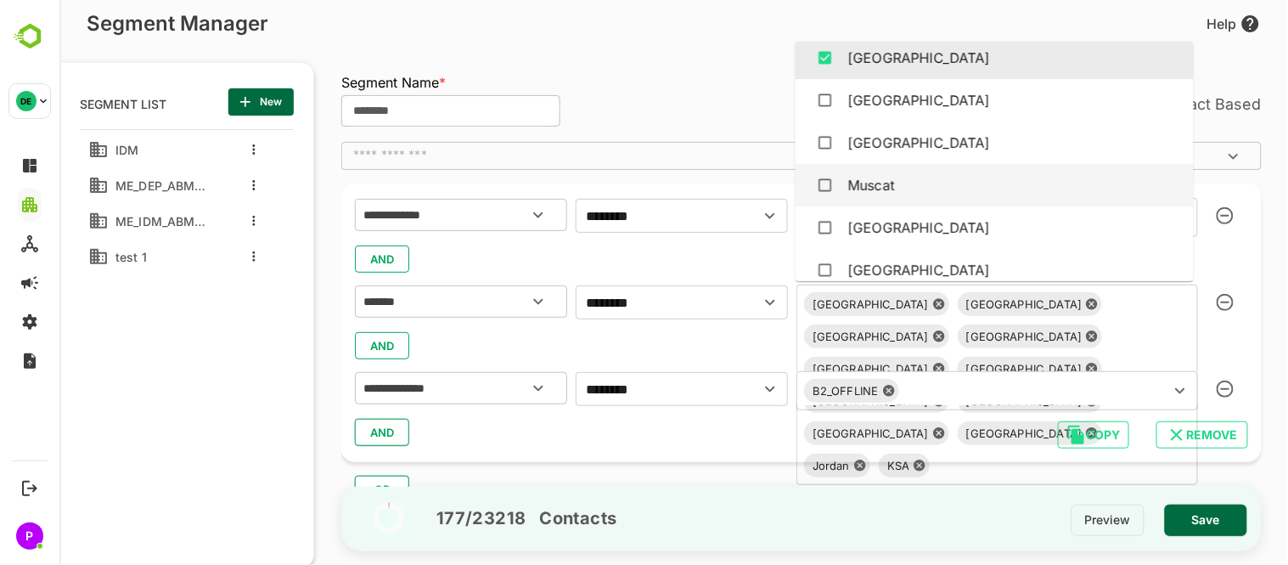
scroll to position [3492, 0]
click at [932, 182] on div "Muscat" at bounding box center [993, 186] width 371 height 32
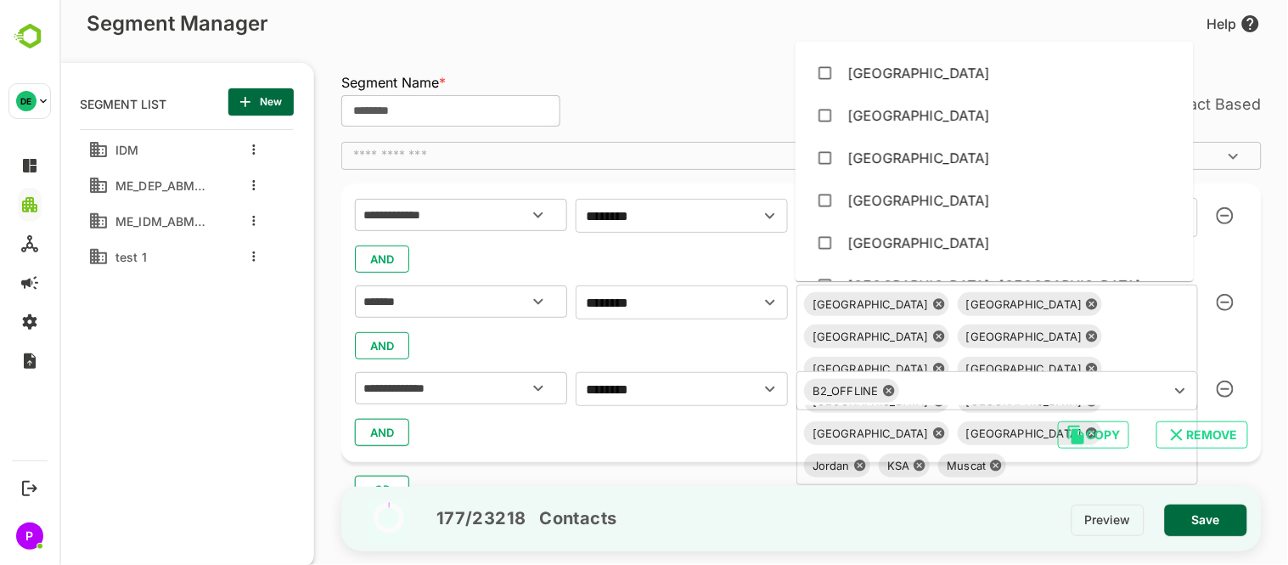
scroll to position [4773, 0]
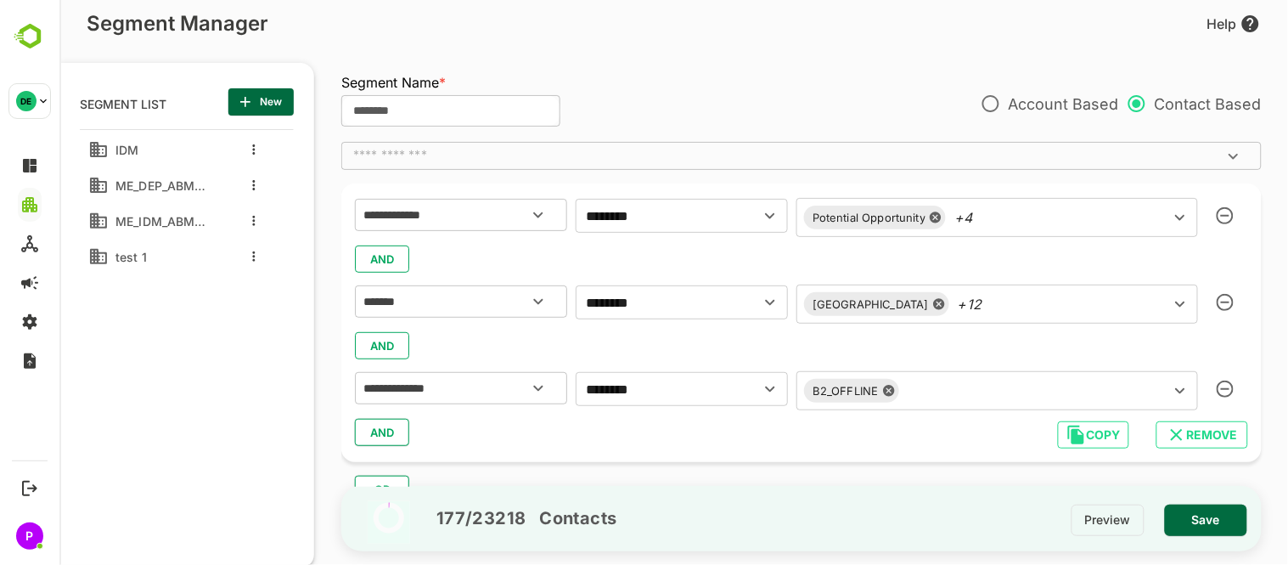
click at [762, 451] on div "**********" at bounding box center [801, 322] width 920 height 279
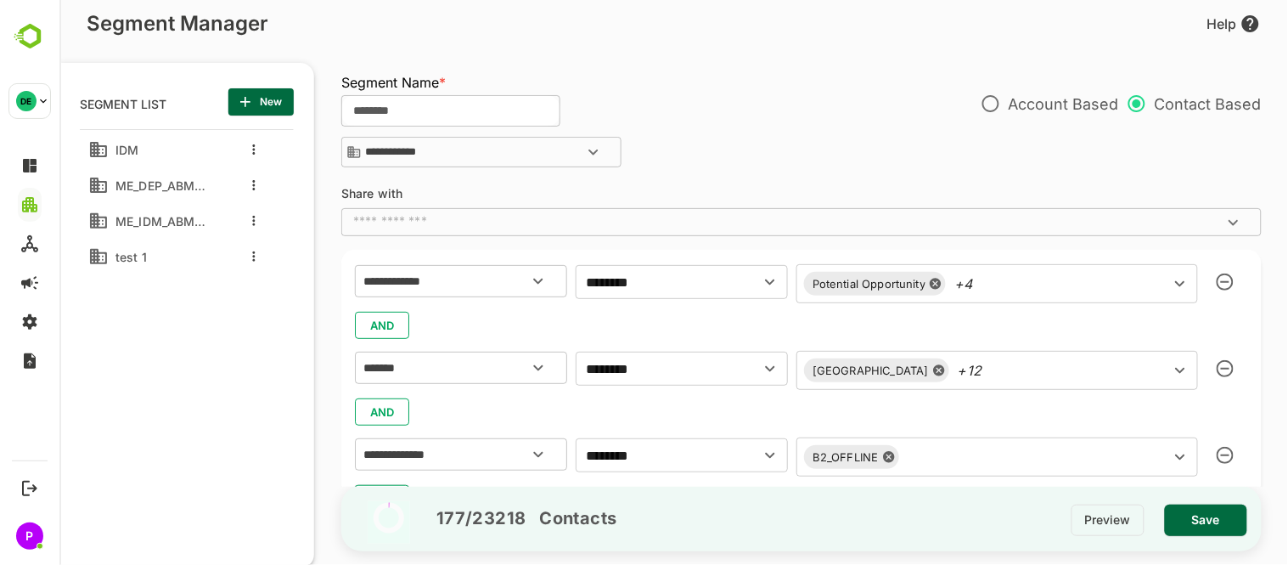
scroll to position [82, 0]
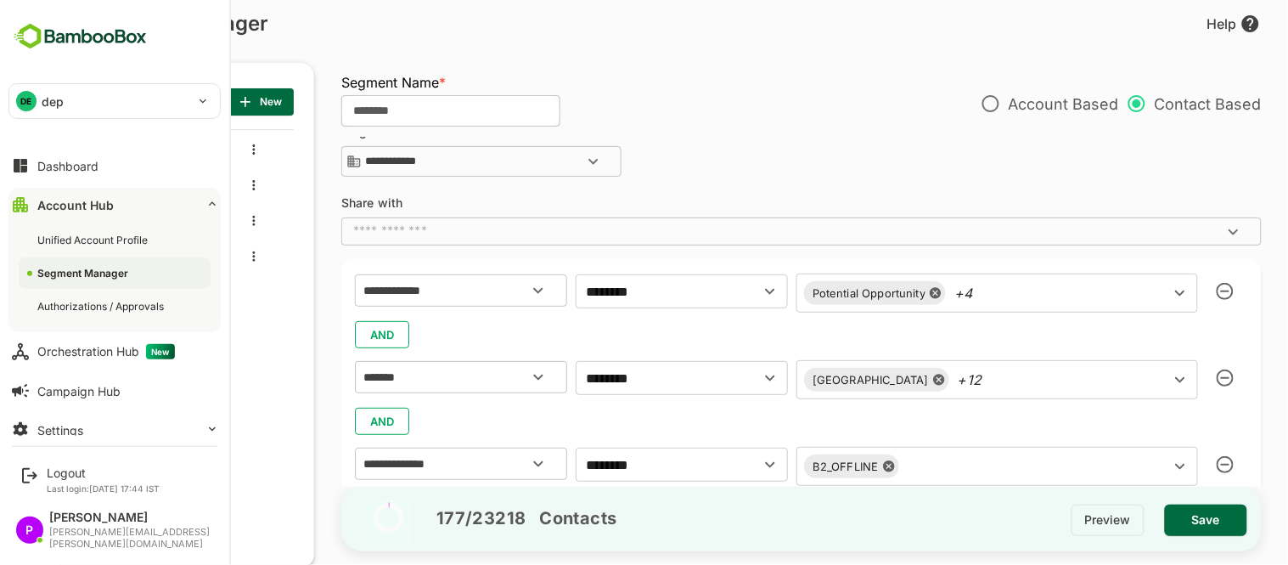
click at [90, 212] on button "Account Hub" at bounding box center [114, 205] width 212 height 34
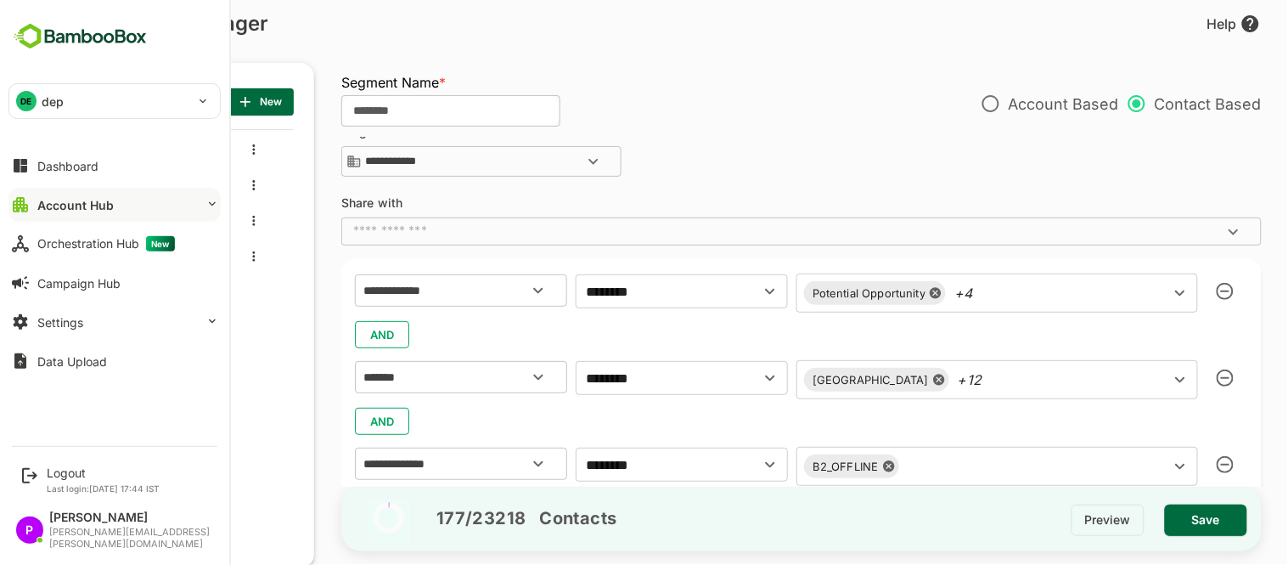
drag, startPoint x: 90, startPoint y: 212, endPoint x: 66, endPoint y: 207, distance: 24.3
drag, startPoint x: 66, startPoint y: 207, endPoint x: 55, endPoint y: 206, distance: 11.1
click at [55, 206] on div "Account Hub" at bounding box center [75, 205] width 76 height 14
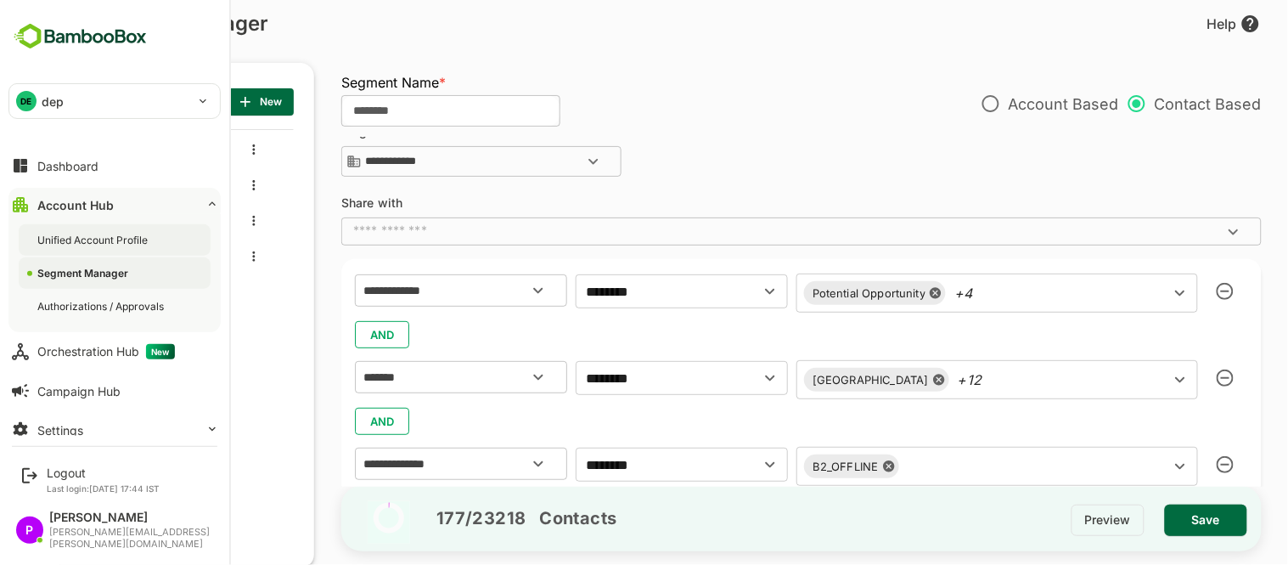
click at [115, 242] on div "Unified Account Profile" at bounding box center [94, 240] width 114 height 14
